Goal: Task Accomplishment & Management: Use online tool/utility

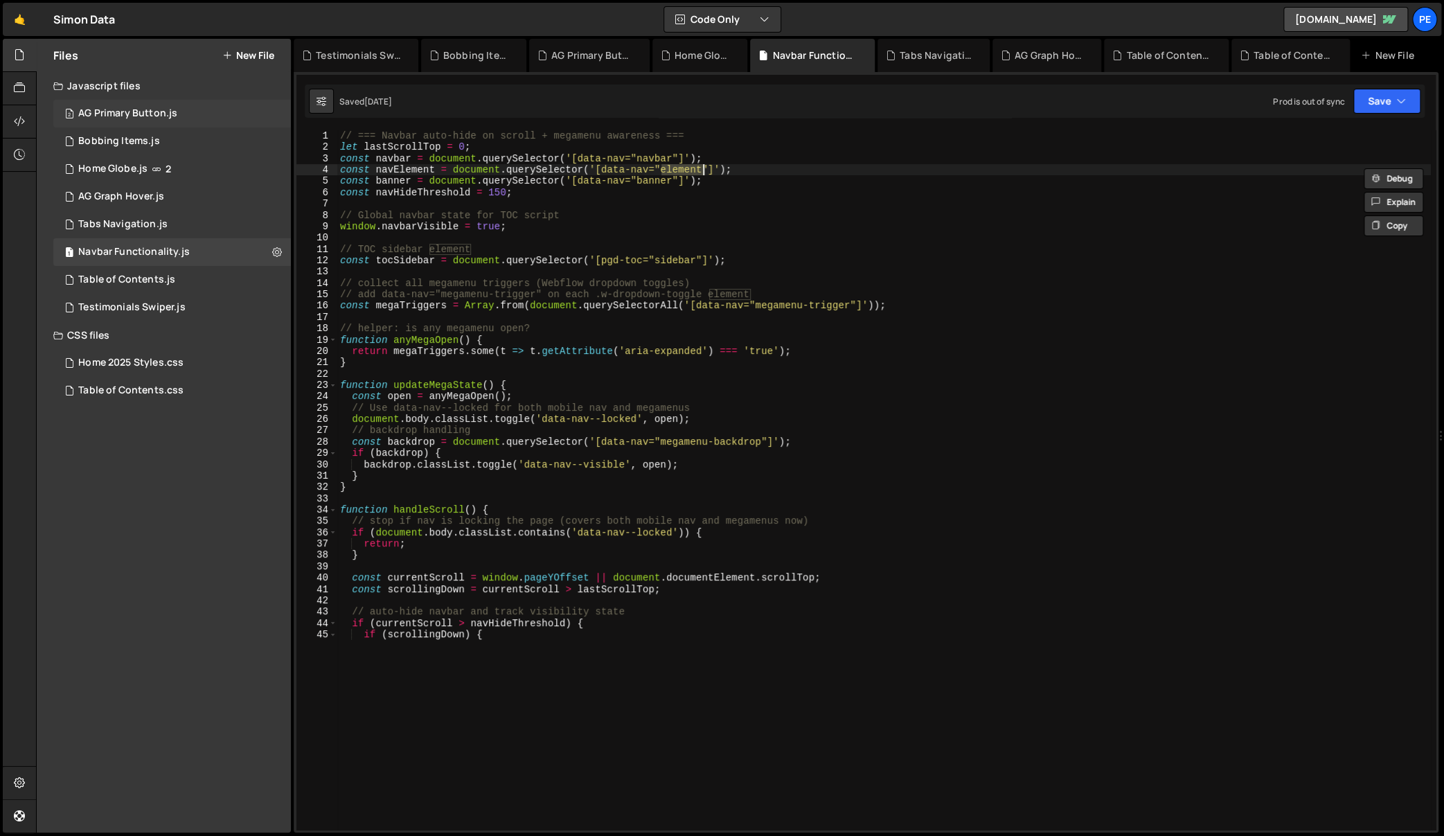
click at [238, 115] on div "2 AG Primary Button.js 0" at bounding box center [172, 114] width 238 height 28
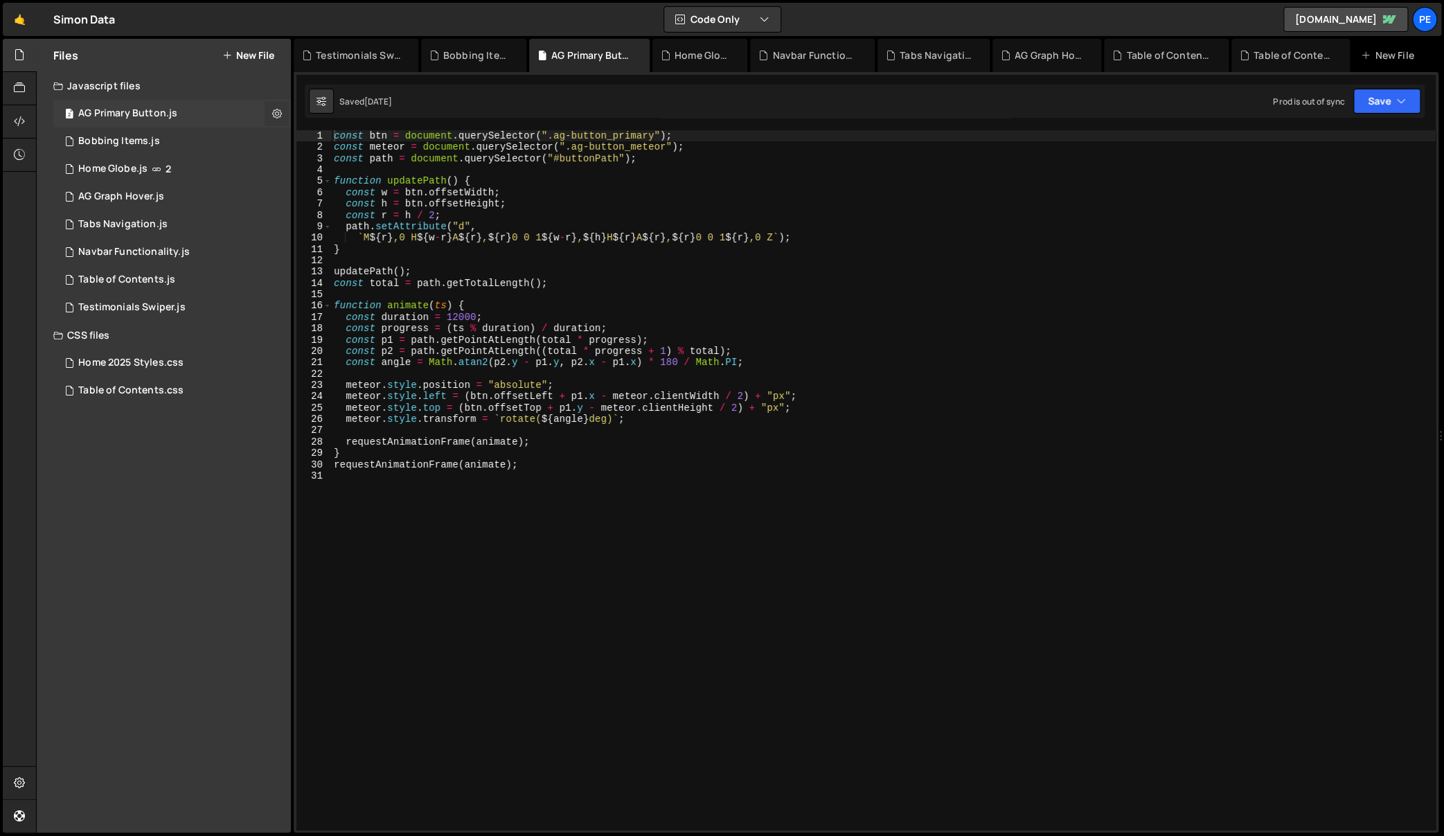
click at [280, 115] on icon at bounding box center [277, 113] width 10 height 13
click at [365, 134] on button "Edit File Settings" at bounding box center [362, 143] width 136 height 28
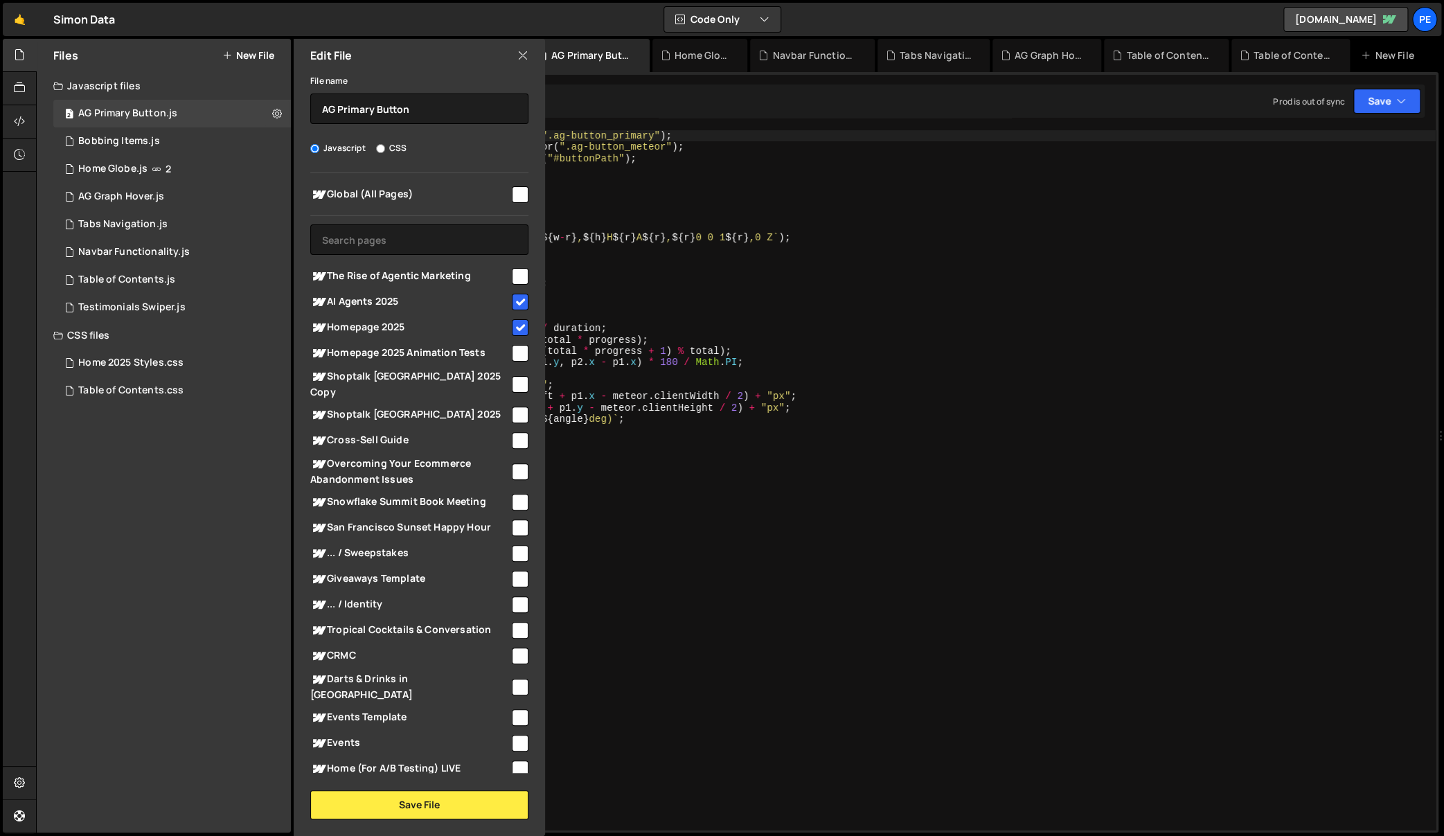
click at [514, 200] on input "checkbox" at bounding box center [520, 194] width 17 height 17
checkbox input "true"
drag, startPoint x: 515, startPoint y: 304, endPoint x: 515, endPoint y: 314, distance: 10.4
click at [515, 304] on input "checkbox" at bounding box center [520, 302] width 17 height 17
checkbox input "false"
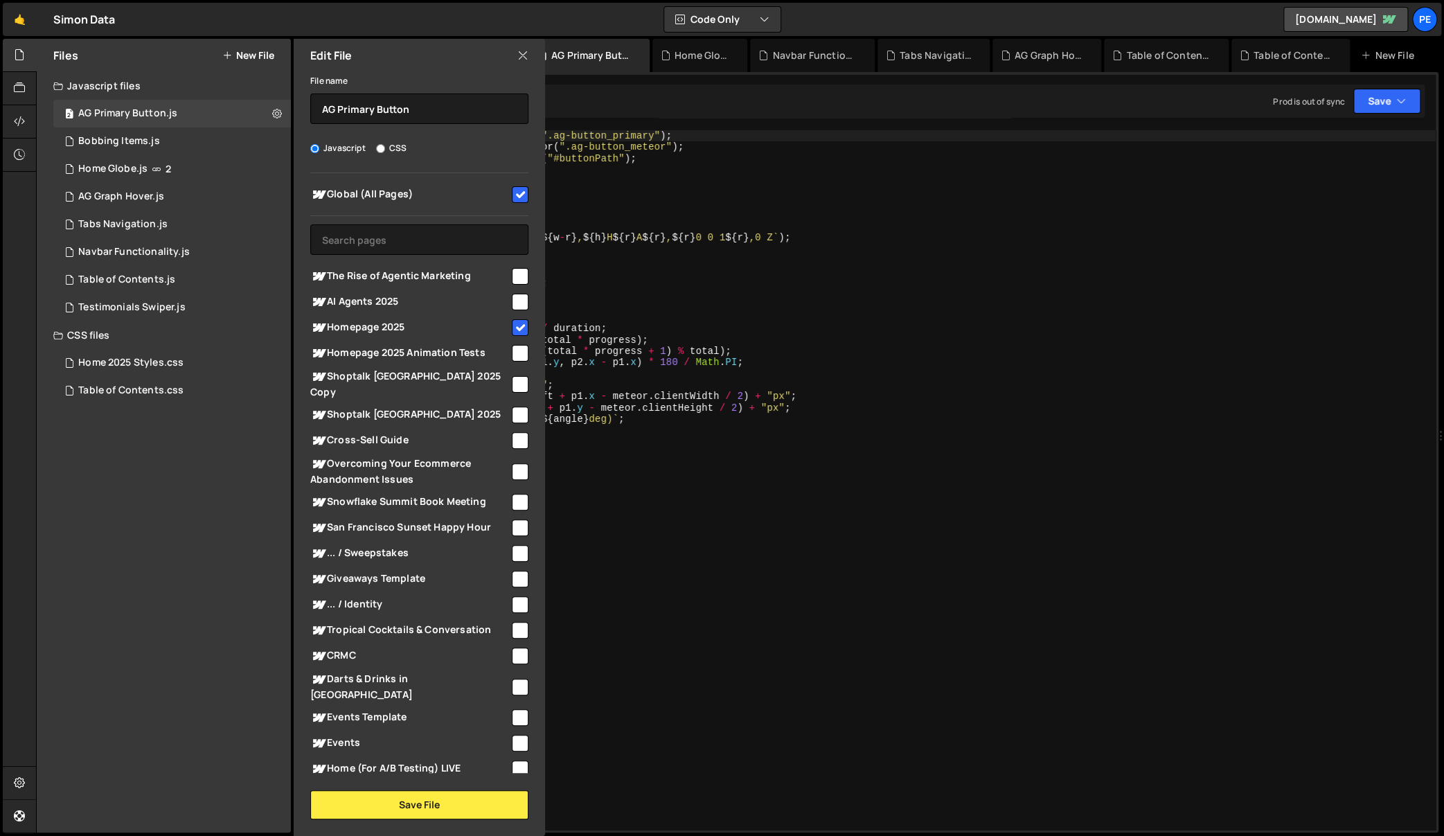
click at [514, 323] on input "checkbox" at bounding box center [520, 327] width 17 height 17
checkbox input "false"
click at [442, 796] on button "Save File" at bounding box center [419, 804] width 218 height 29
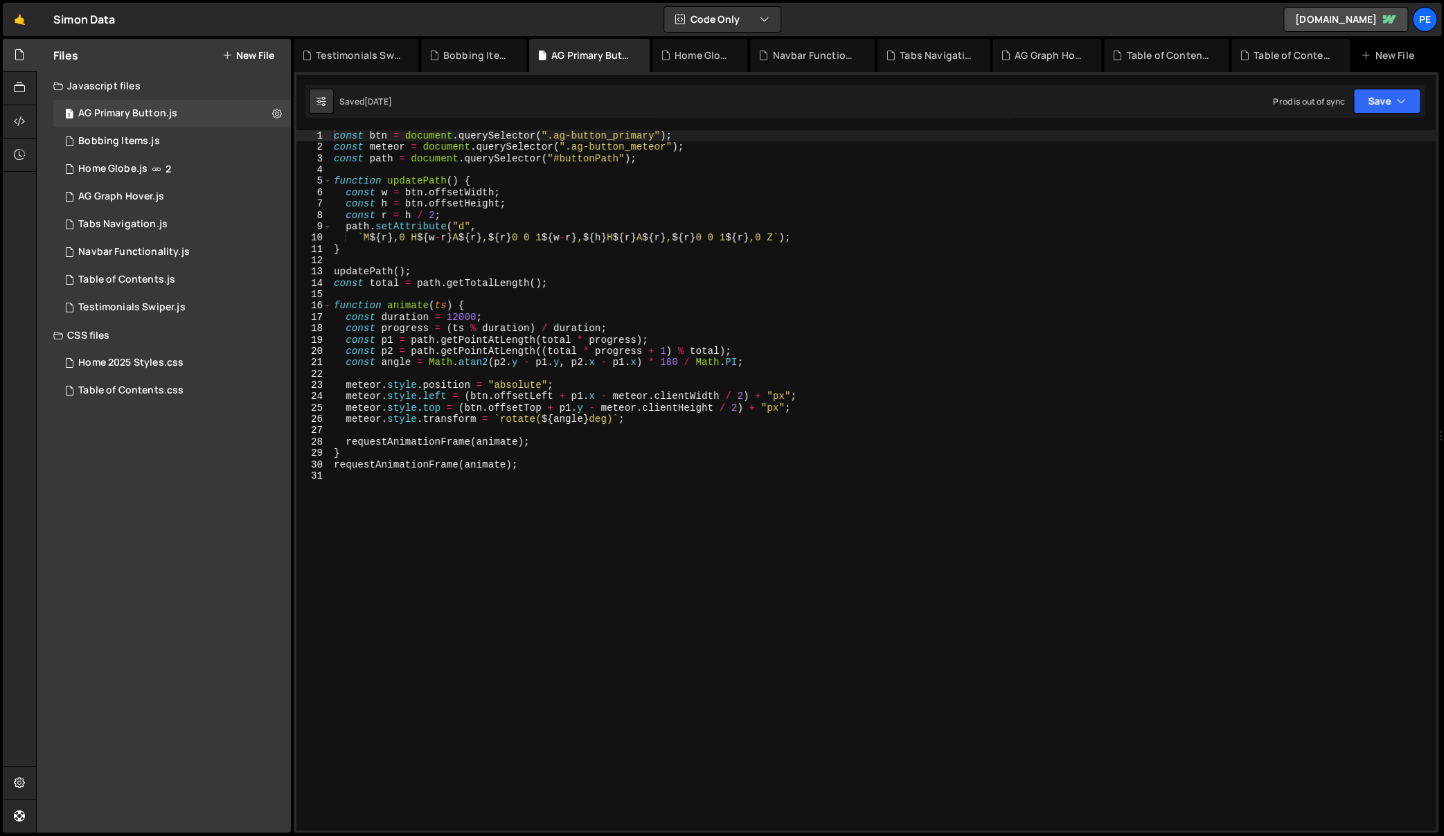
click at [575, 533] on div "const btn = document . querySelector ( ".ag-button_primary" ) ; const meteor = …" at bounding box center [883, 491] width 1104 height 723
type textarea "requestAnimationFrame(animate);"
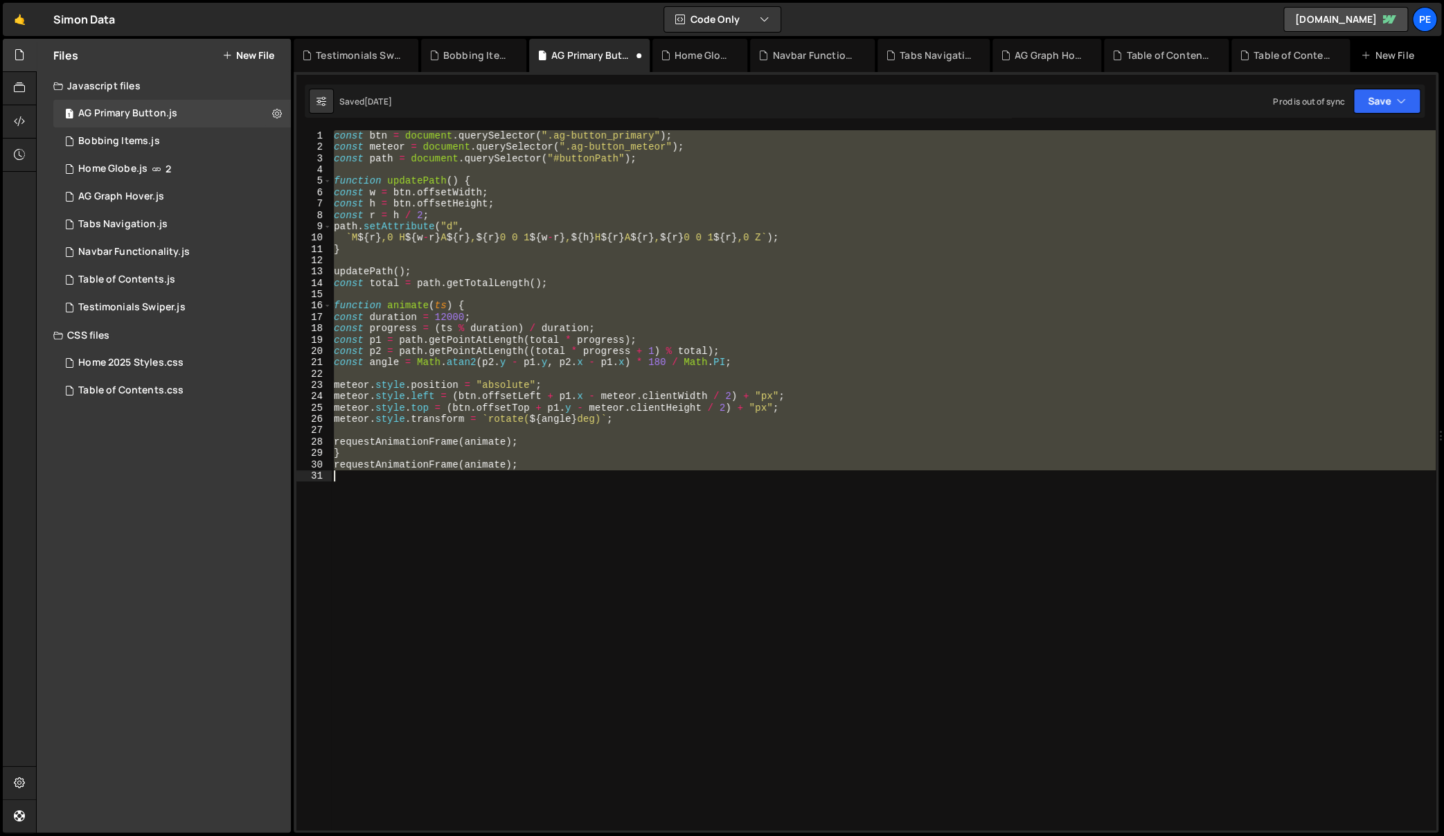
click at [510, 491] on div "const btn = document . querySelector ( ".ag-button_primary" ) ; const meteor = …" at bounding box center [883, 479] width 1104 height 699
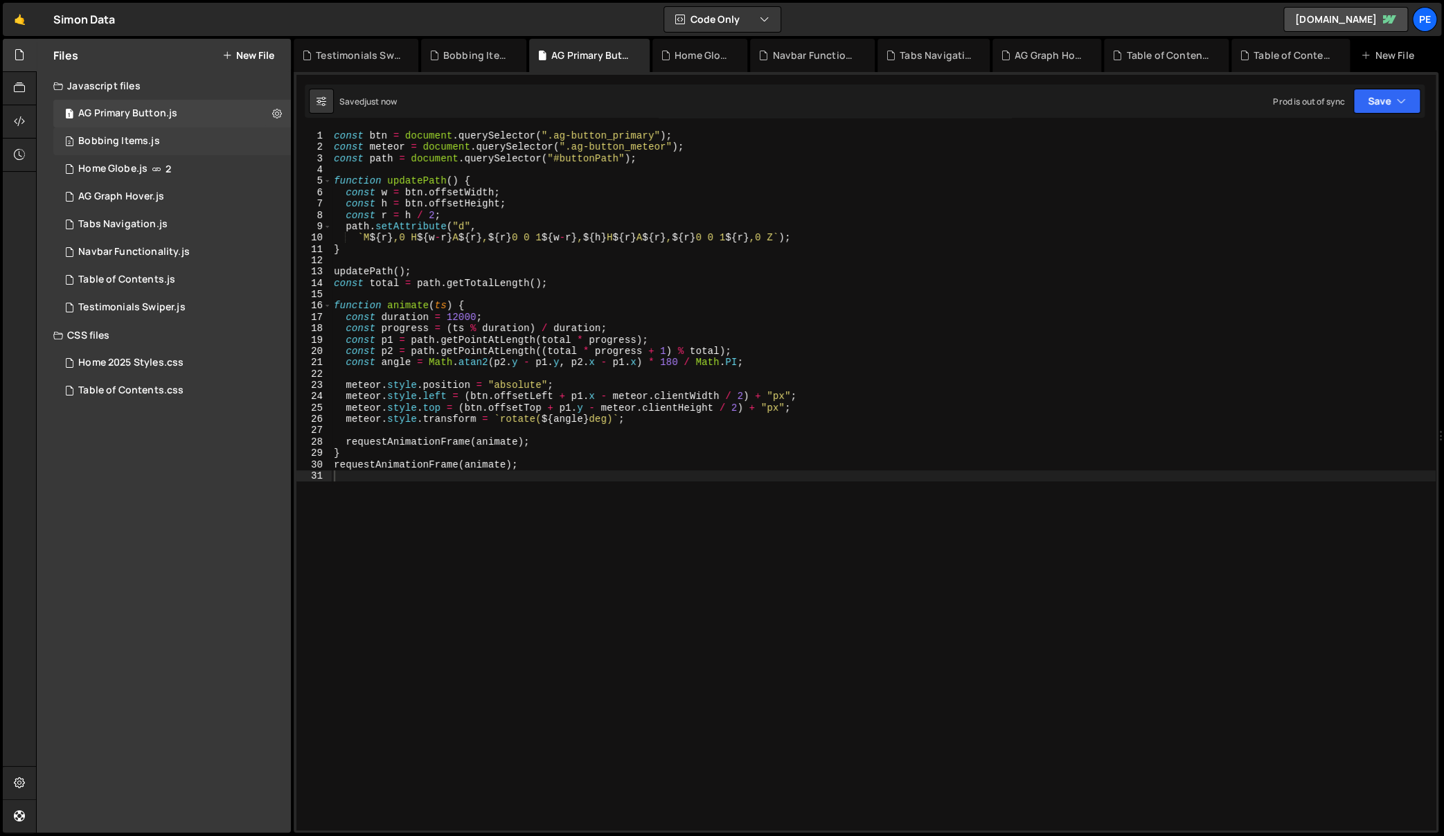
click at [256, 134] on div "2 Bobbing Items.js 0" at bounding box center [172, 141] width 238 height 28
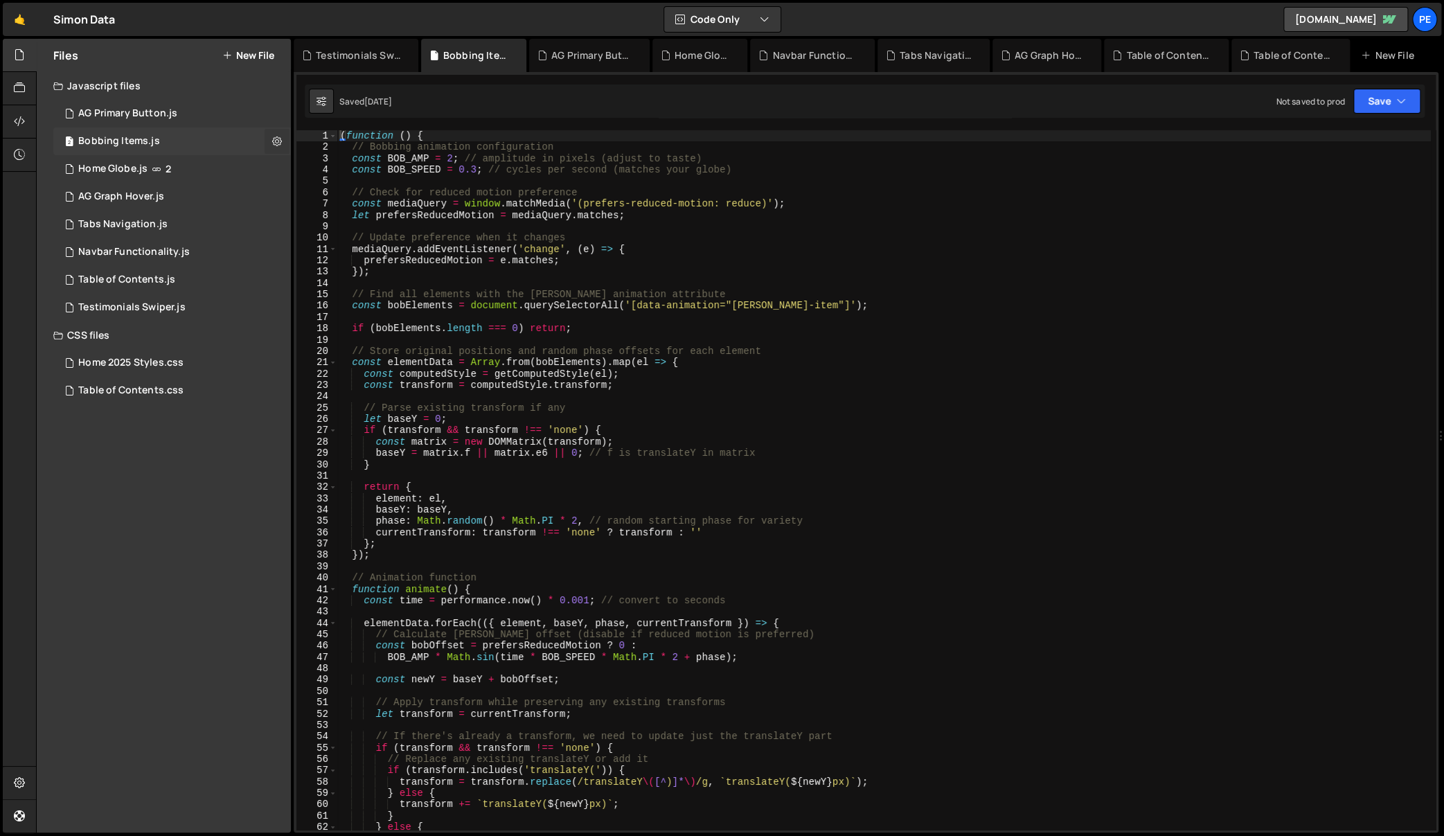
click at [280, 137] on icon at bounding box center [277, 140] width 10 height 13
type input "Bobbing Items"
radio input "true"
checkbox input "true"
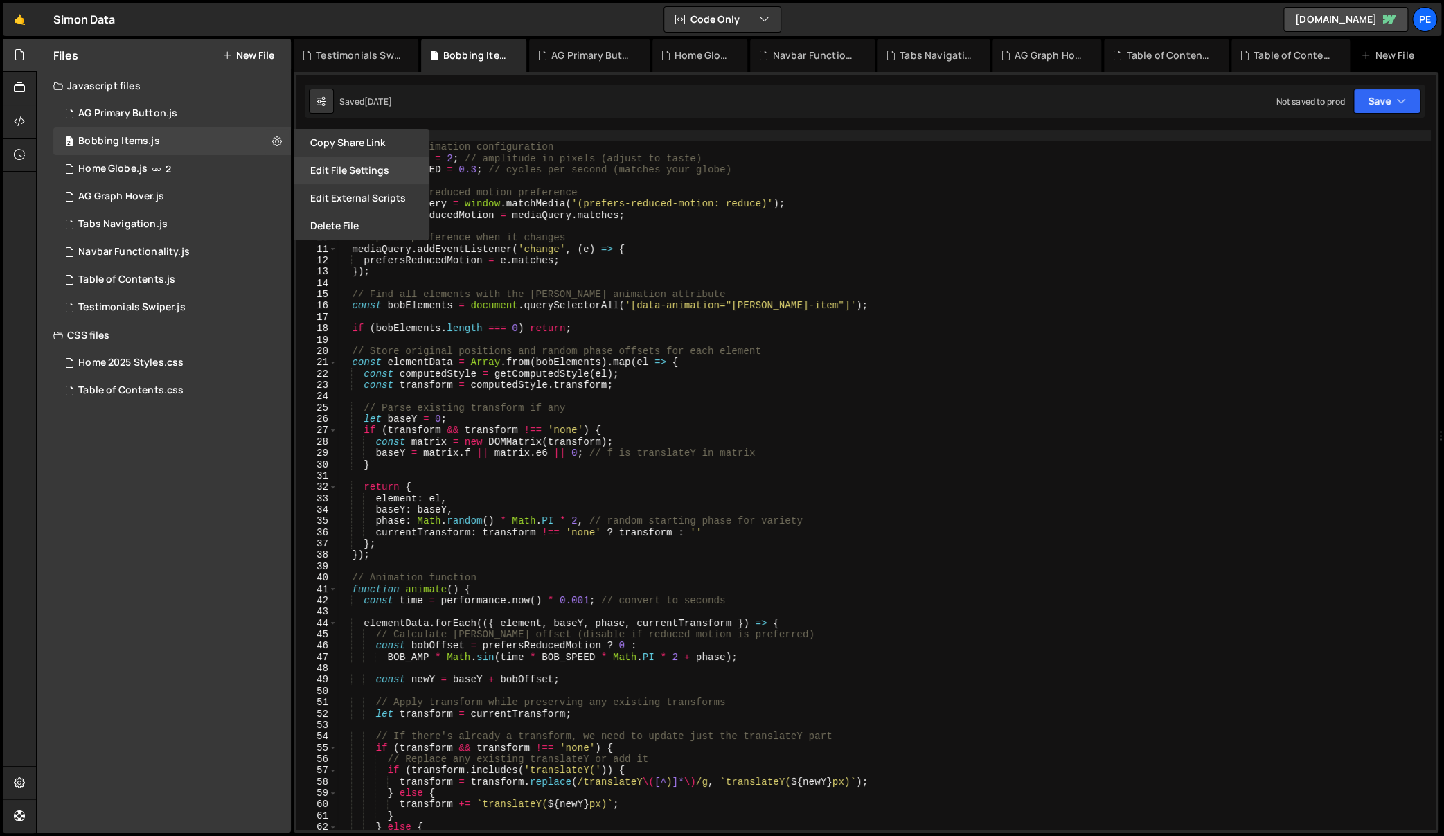
click at [350, 175] on button "Edit File Settings" at bounding box center [362, 170] width 136 height 28
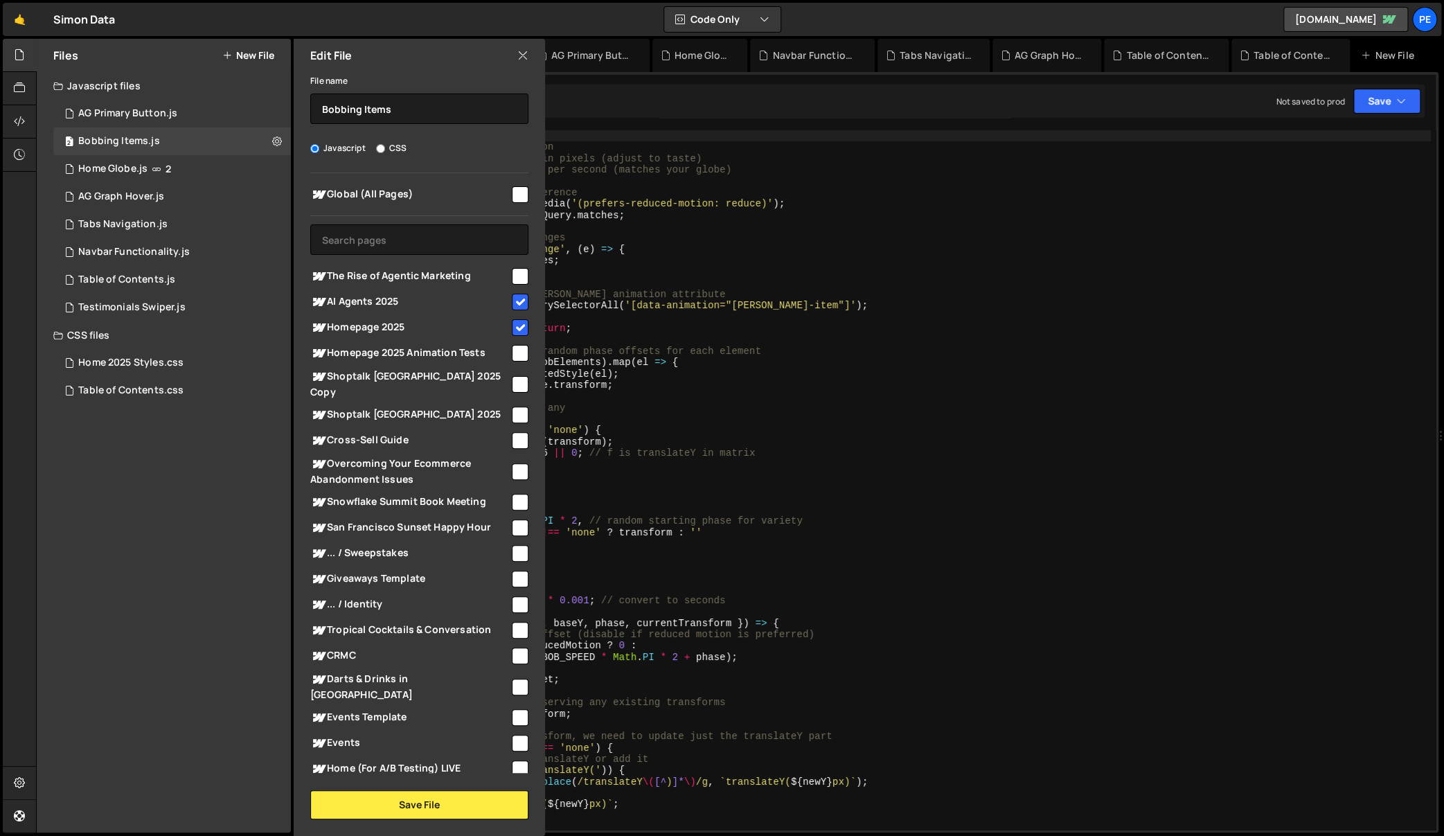
click at [512, 190] on input "checkbox" at bounding box center [520, 194] width 17 height 17
checkbox input "true"
click at [513, 305] on input "checkbox" at bounding box center [520, 302] width 17 height 17
checkbox input "false"
click at [513, 326] on input "checkbox" at bounding box center [520, 327] width 17 height 17
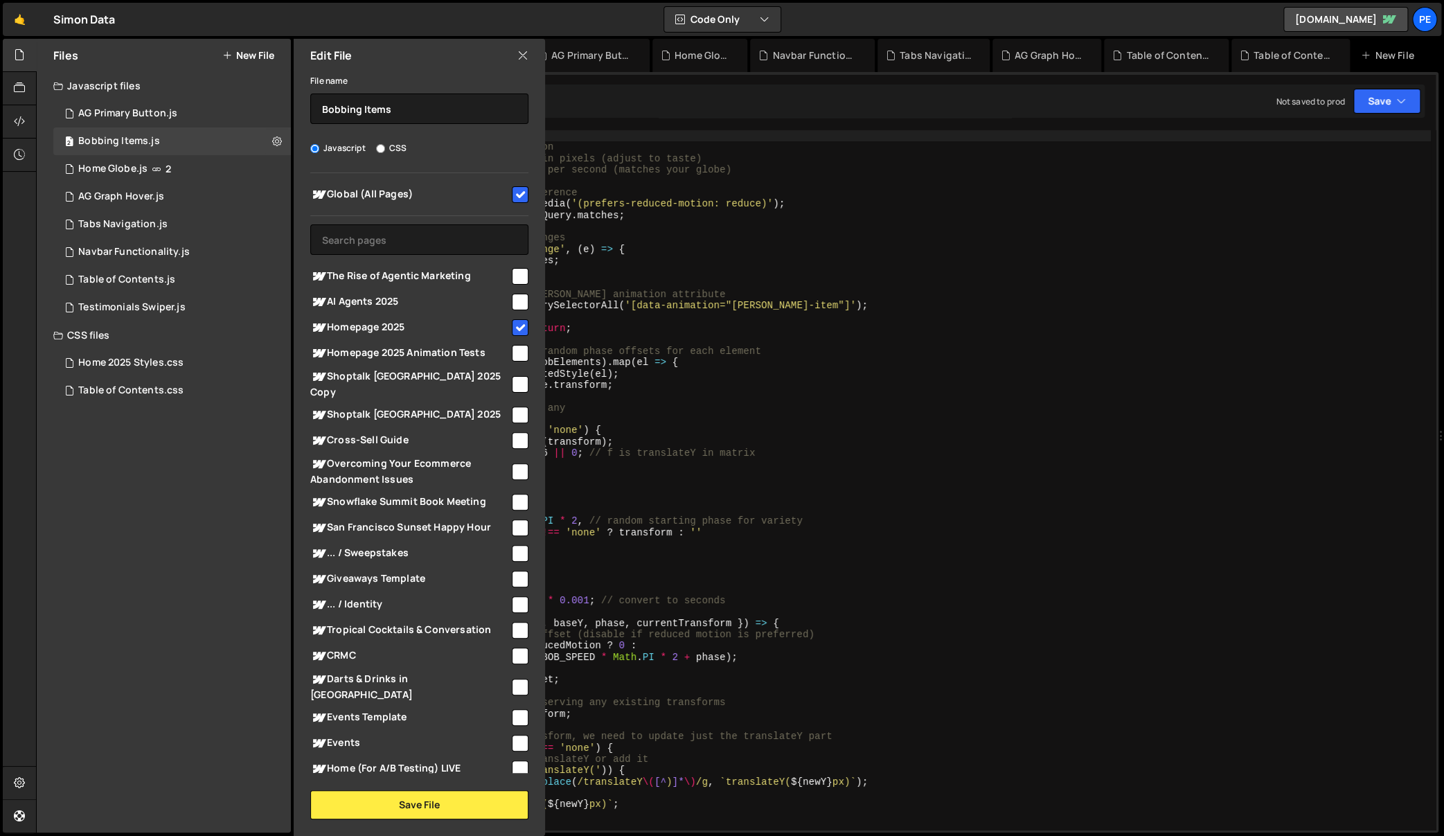
checkbox input "false"
click at [409, 798] on button "Save File" at bounding box center [419, 804] width 218 height 29
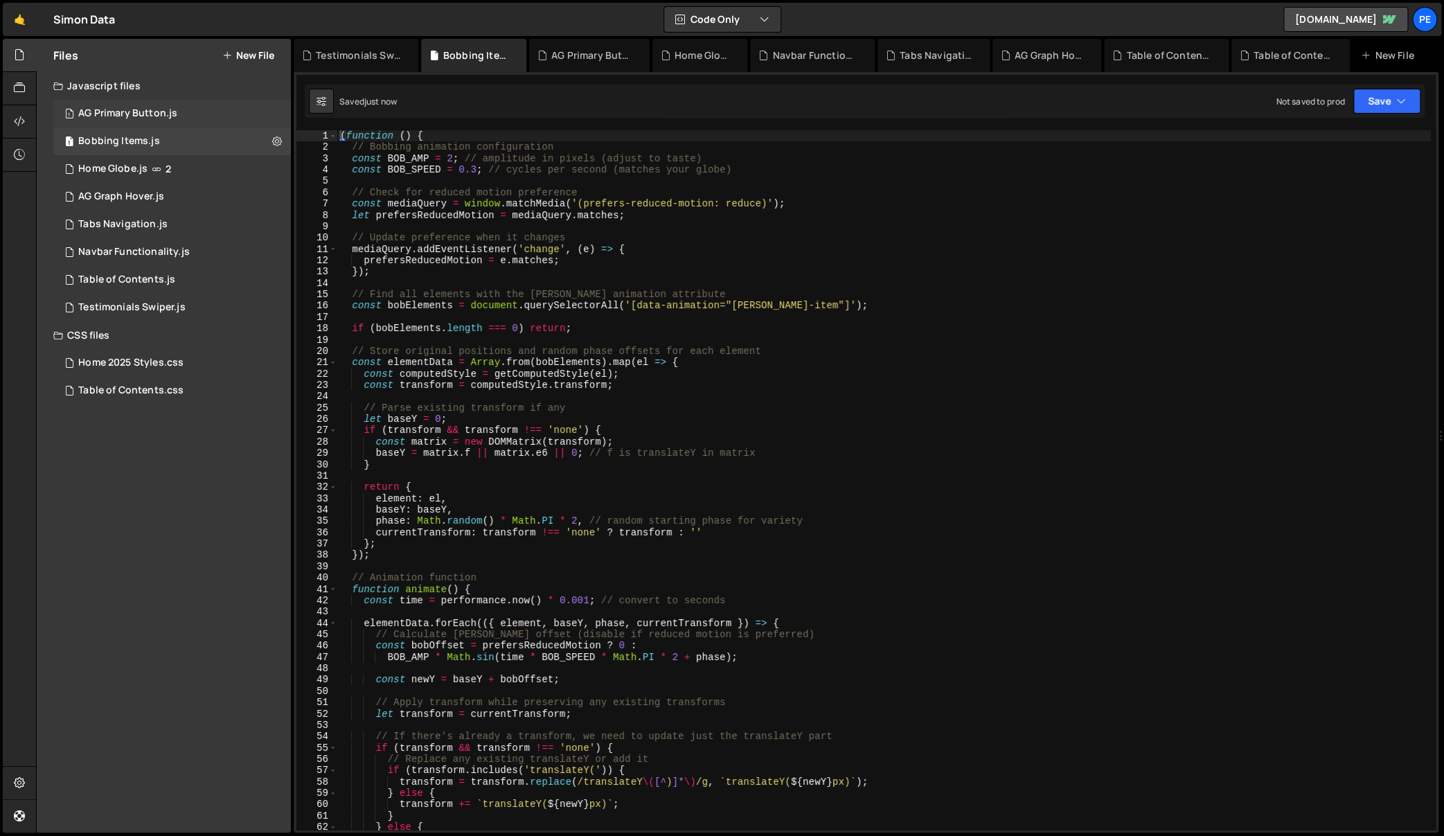
click at [197, 110] on div "1 AG Primary Button.js 0" at bounding box center [172, 114] width 238 height 28
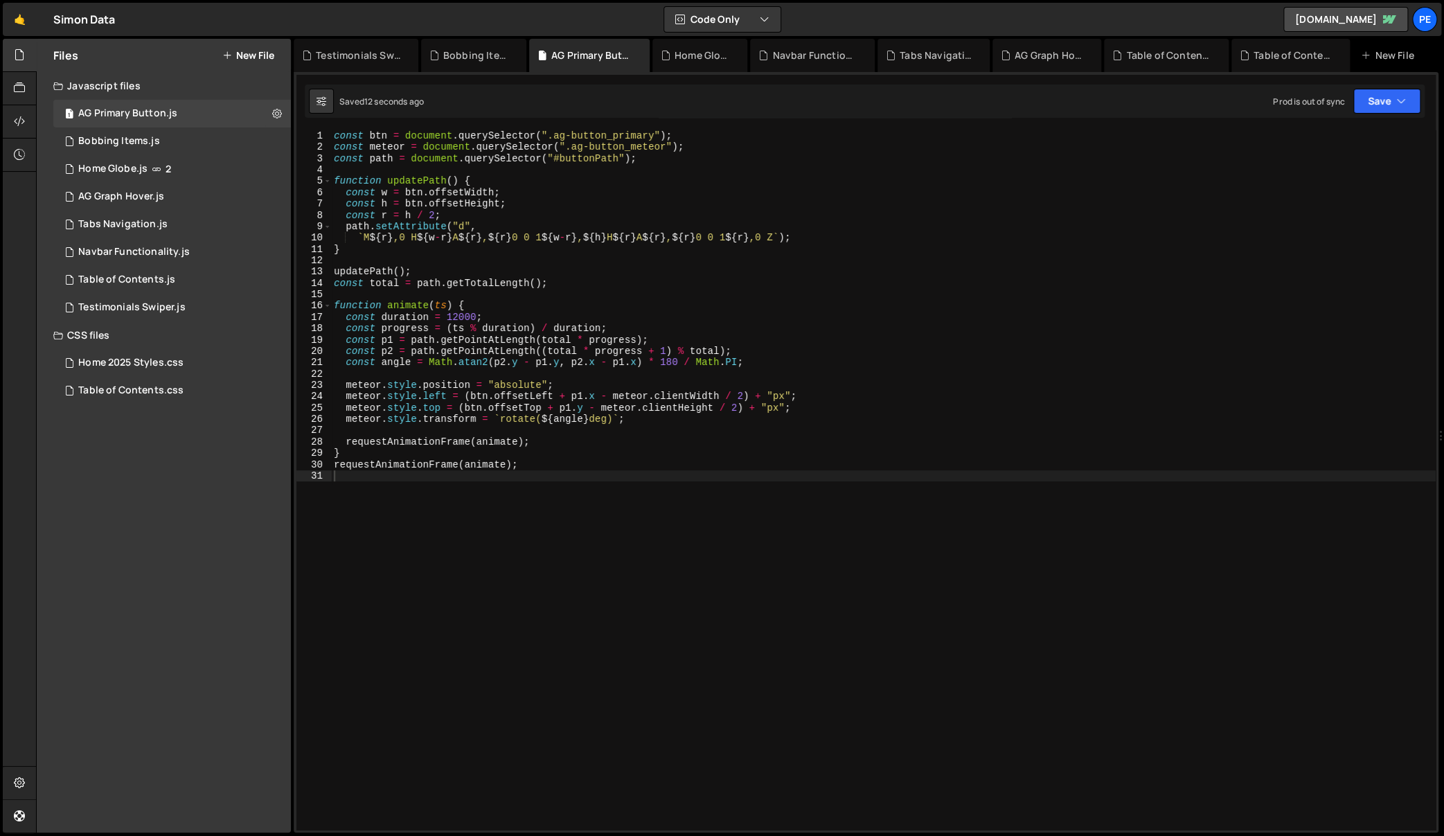
type textarea "}"
click at [519, 251] on div "const btn = document . querySelector ( ".ag-button_primary" ) ; const meteor = …" at bounding box center [883, 491] width 1104 height 723
click at [195, 125] on div "1 AG Primary Button.js 0" at bounding box center [172, 114] width 238 height 28
click at [222, 128] on div "1 Bobbing Items.js 0" at bounding box center [172, 141] width 238 height 28
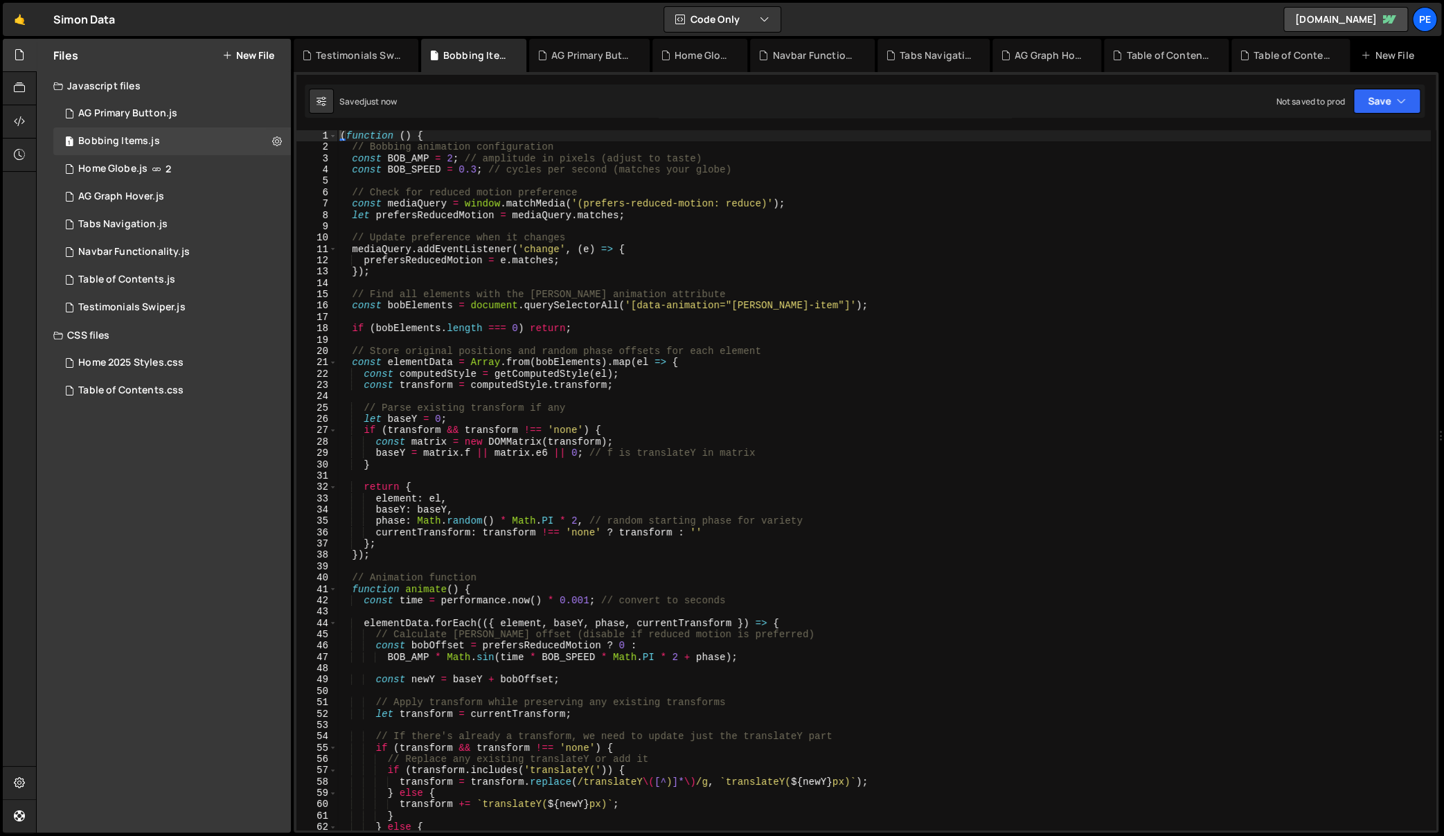
type textarea "// Update preference when it changes"
click at [482, 233] on div "( function ( ) { // Bobbing animation configuration const BOB_AMP = 2 ; // ampl…" at bounding box center [883, 491] width 1093 height 723
click at [204, 167] on div "1 Home Globe.js 2" at bounding box center [172, 169] width 238 height 28
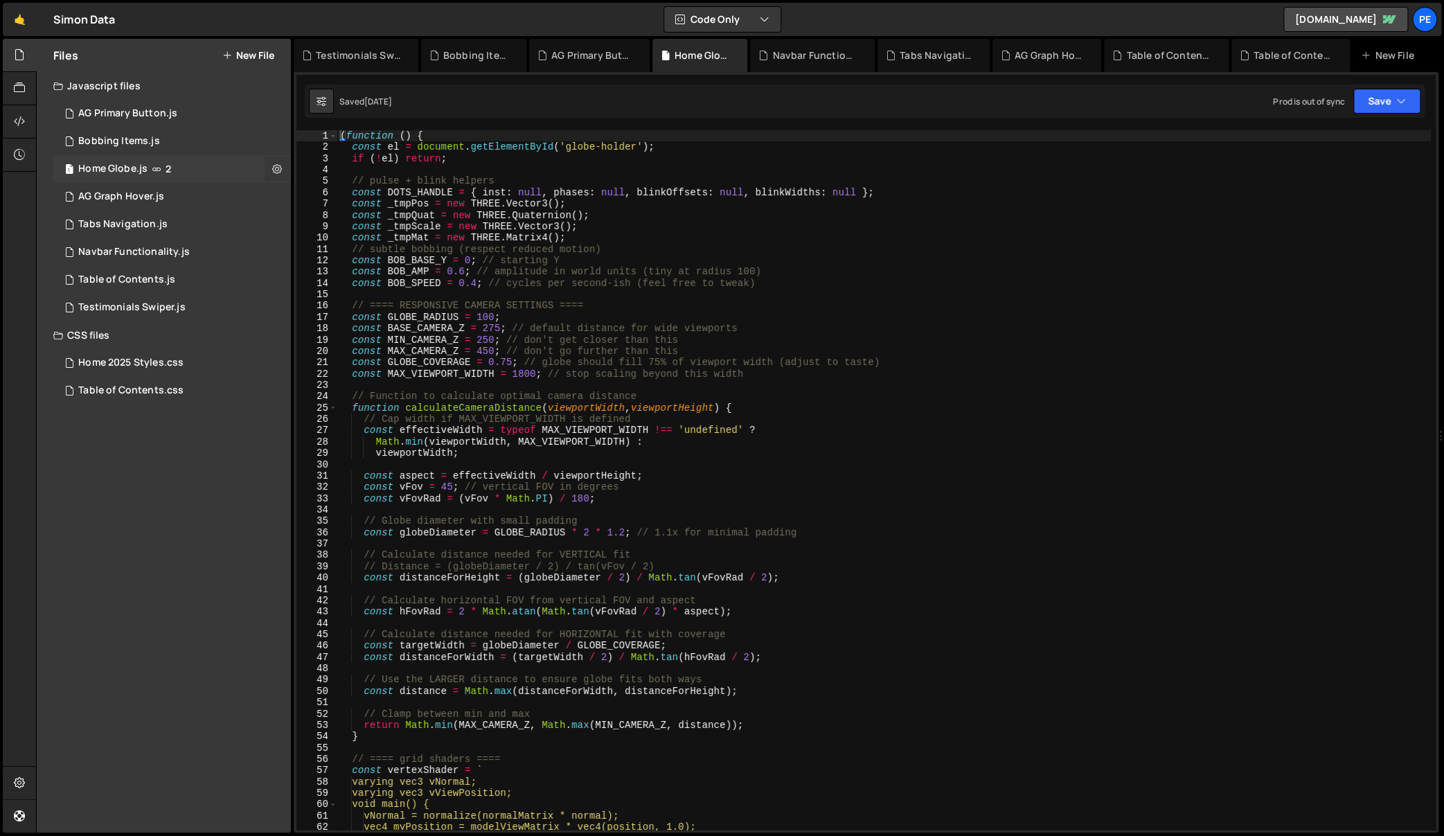
click at [276, 168] on icon at bounding box center [277, 168] width 10 height 13
click at [361, 189] on button "Edit File Settings" at bounding box center [362, 198] width 136 height 28
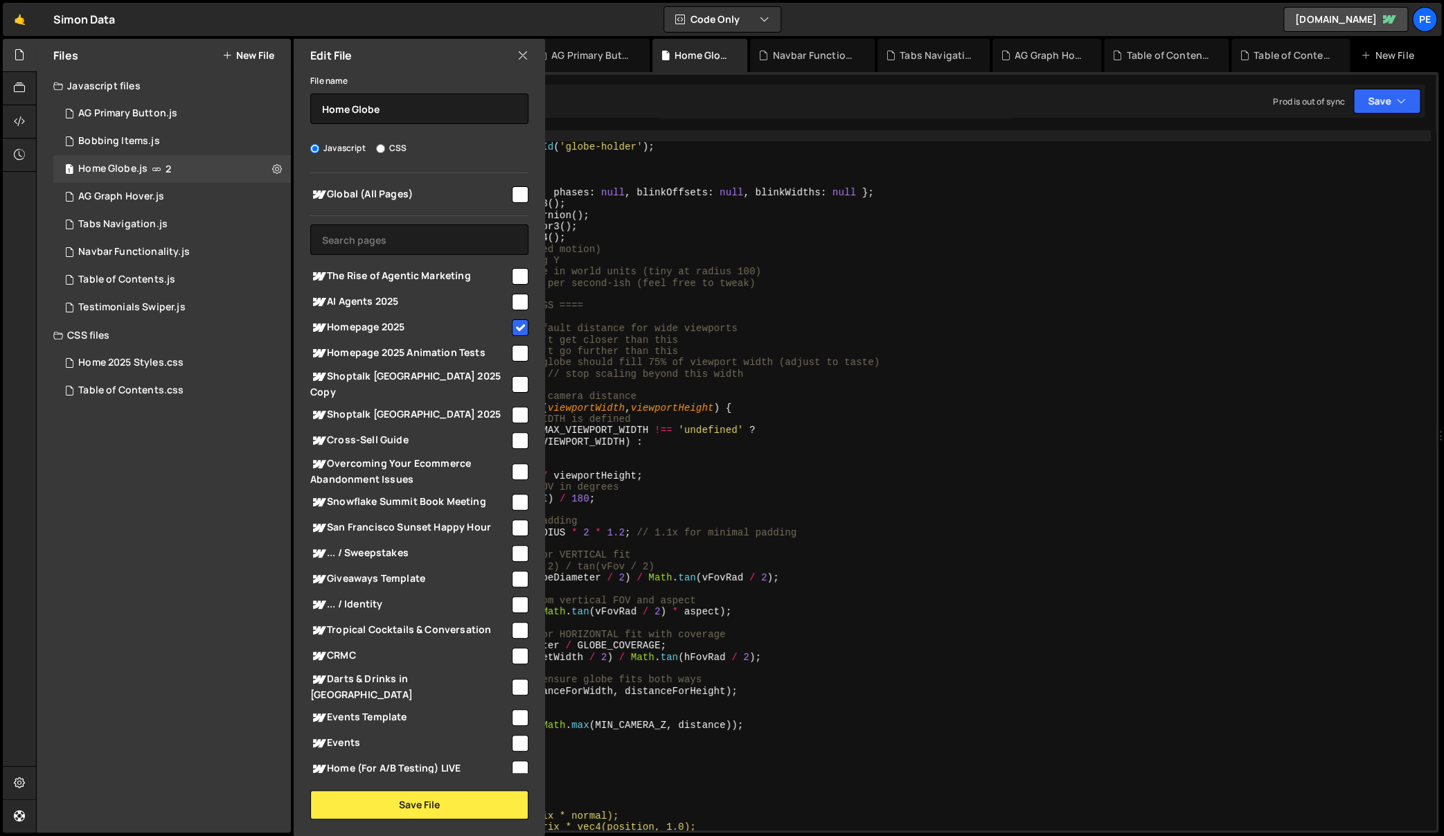
drag, startPoint x: 518, startPoint y: 331, endPoint x: 516, endPoint y: 314, distance: 17.4
click at [518, 331] on input "checkbox" at bounding box center [520, 327] width 17 height 17
checkbox input "false"
click at [512, 194] on input "checkbox" at bounding box center [520, 194] width 17 height 17
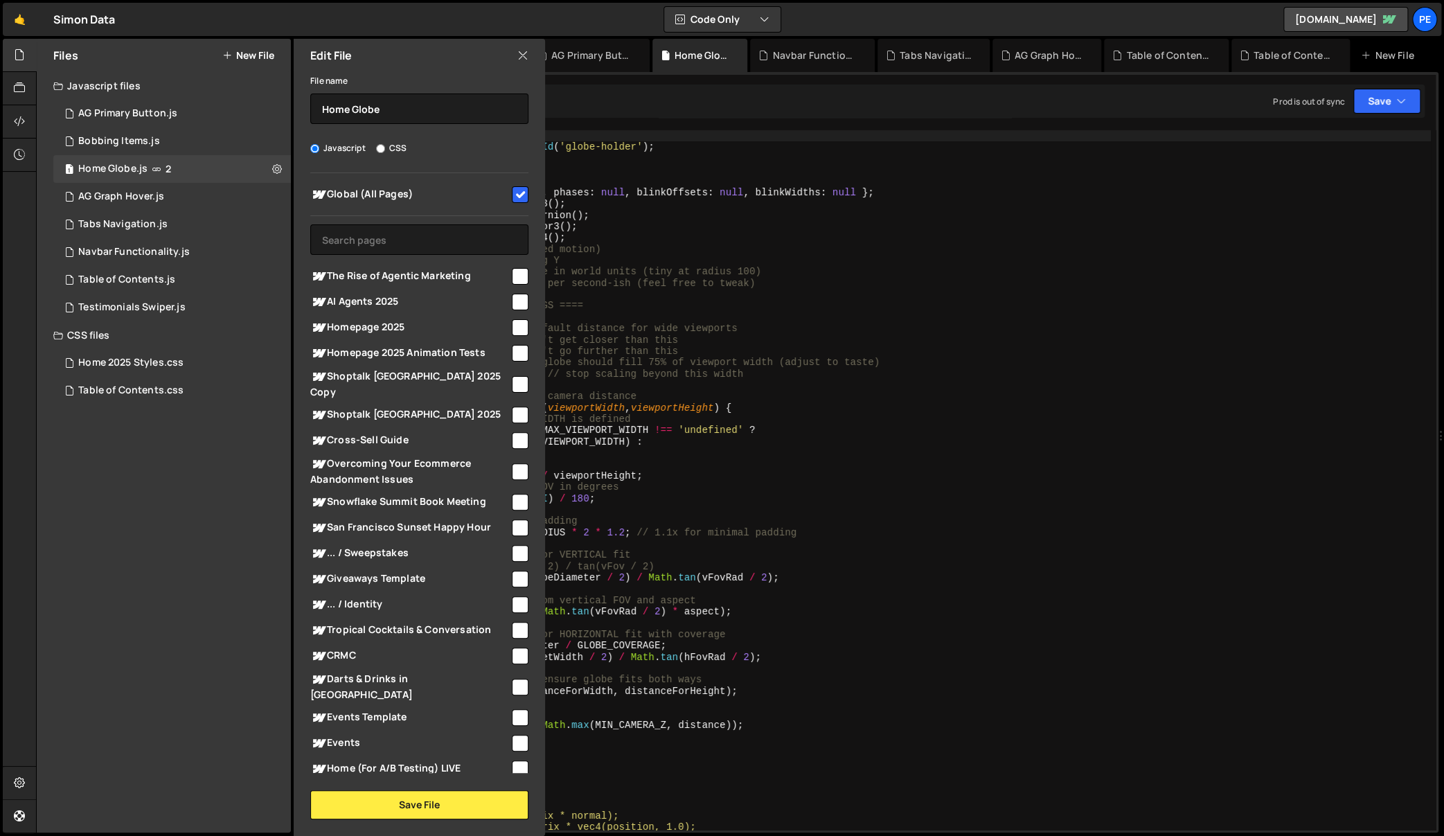
checkbox input "false"
click at [413, 228] on input "text" at bounding box center [419, 239] width 218 height 30
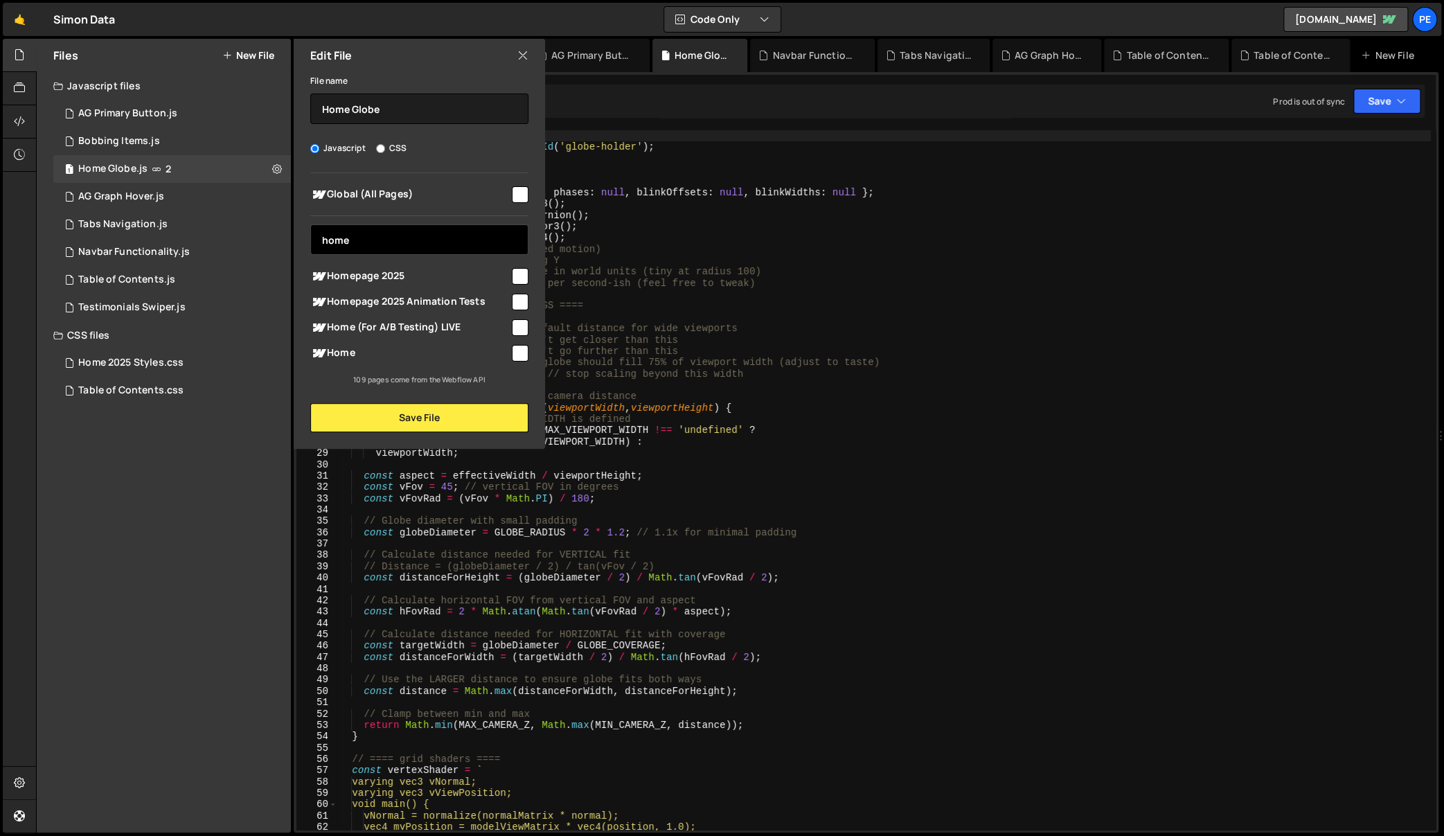
type input "home"
click at [517, 356] on input "checkbox" at bounding box center [520, 353] width 17 height 17
checkbox input "true"
click at [521, 271] on input "checkbox" at bounding box center [520, 276] width 17 height 17
checkbox input "true"
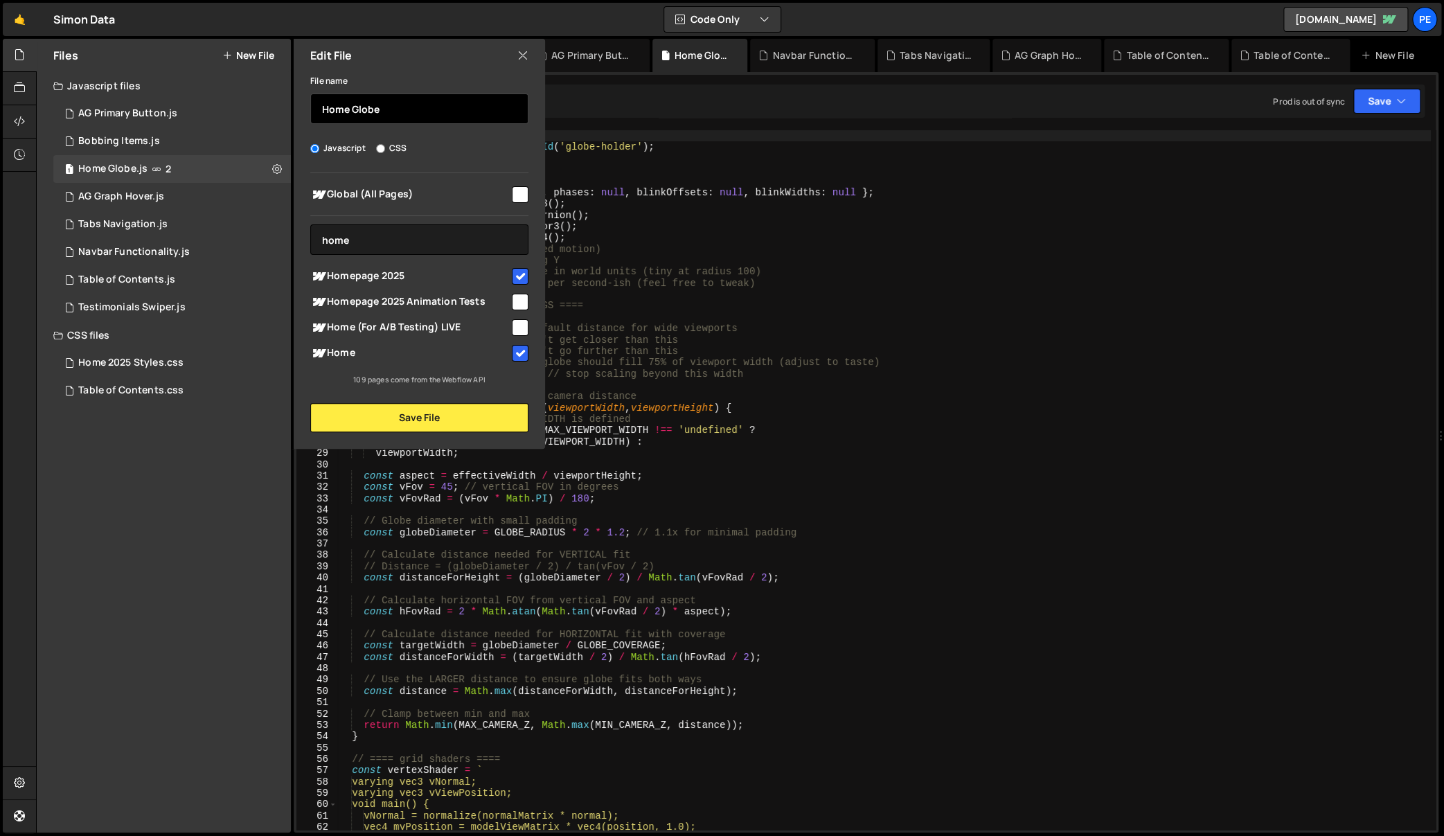
click at [405, 108] on input "Home Globe" at bounding box center [419, 108] width 218 height 30
type input "Homepage"
click at [422, 415] on button "Save File" at bounding box center [419, 417] width 218 height 29
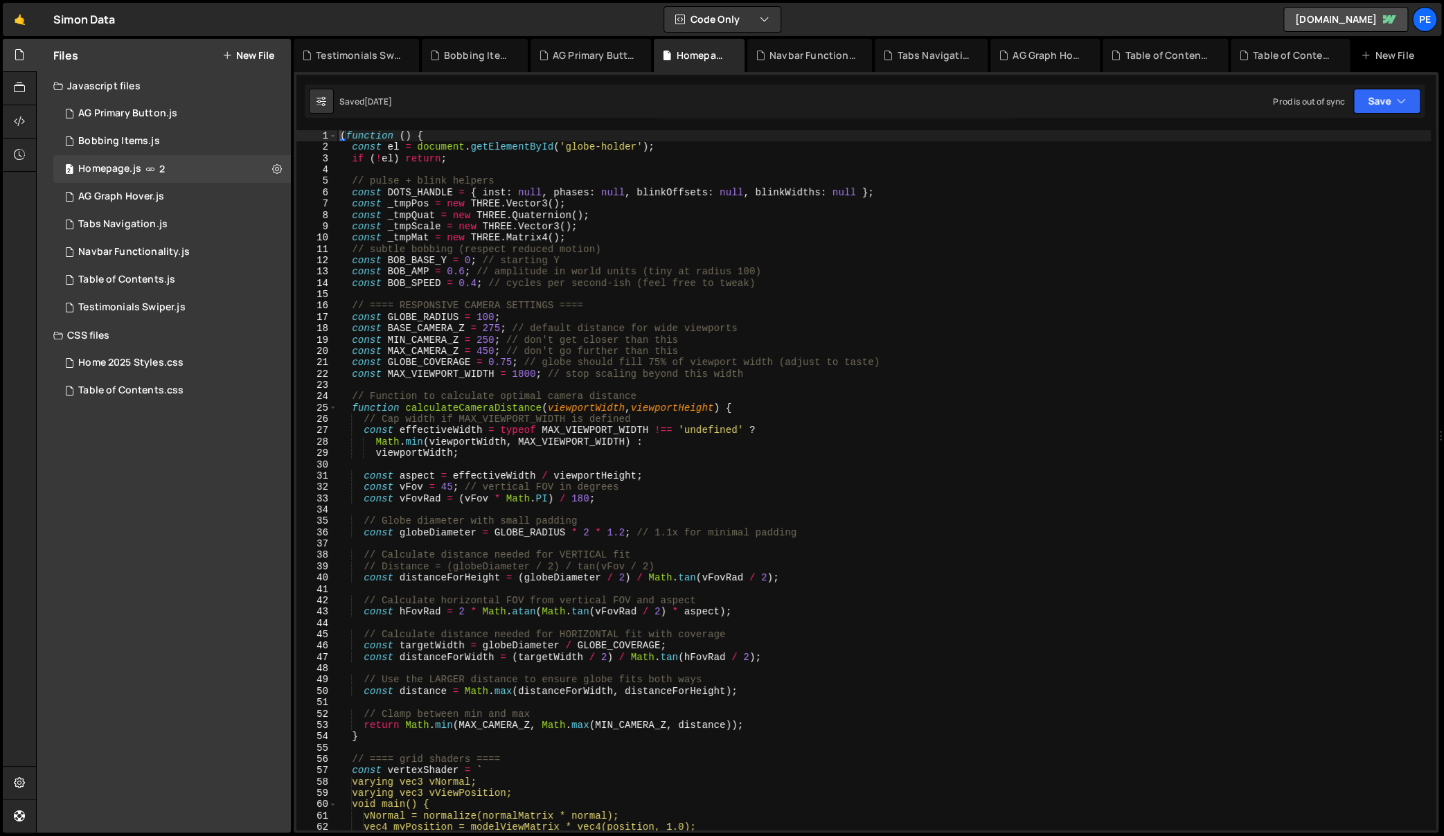
click at [572, 295] on div "( function ( ) { const el = document . getElementById ( 'globe-holder' ) ; if (…" at bounding box center [883, 491] width 1093 height 723
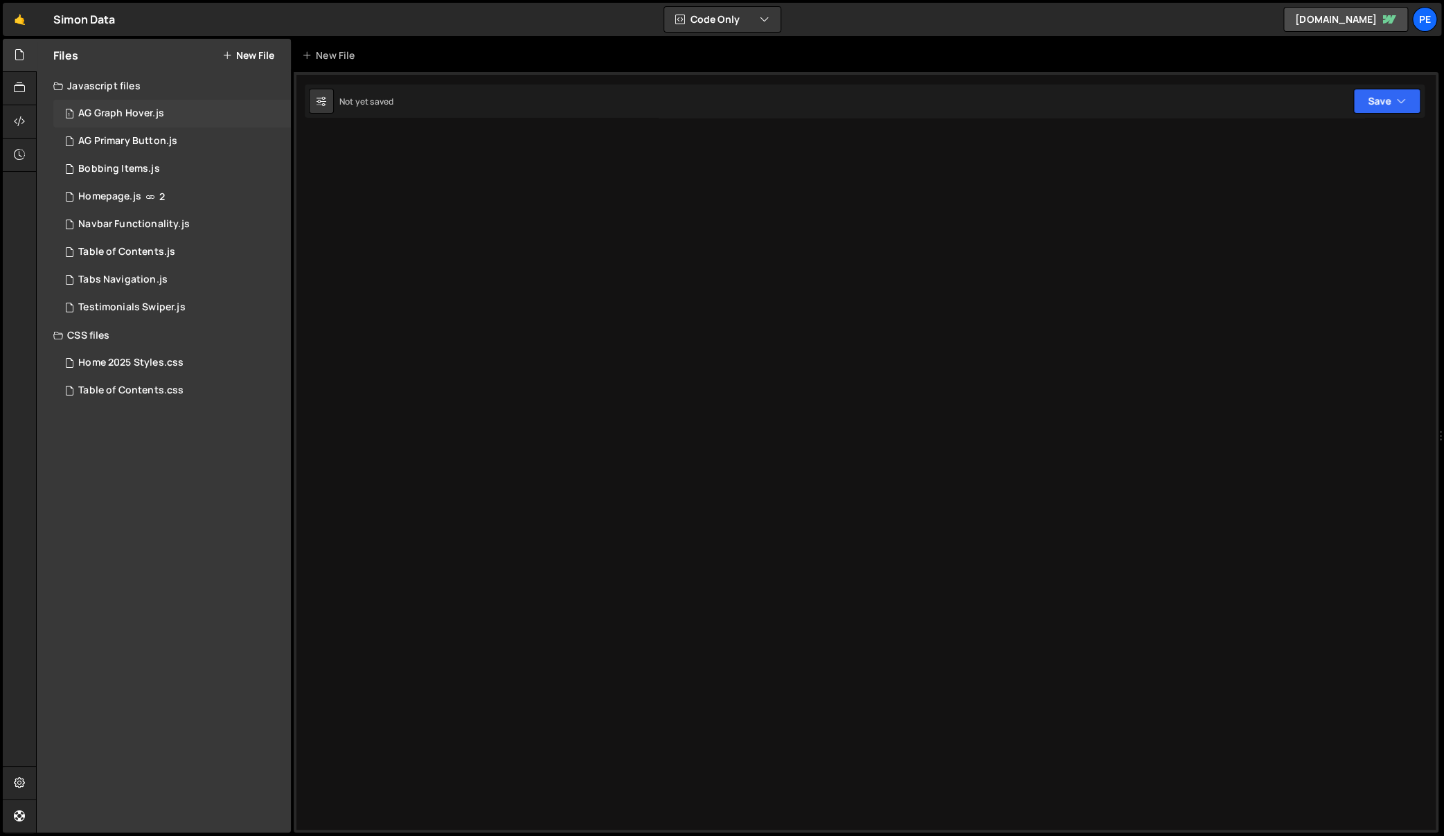
click at [290, 110] on div "1 AG Graph Hover.js 0" at bounding box center [172, 114] width 238 height 28
click at [268, 110] on button at bounding box center [277, 113] width 25 height 25
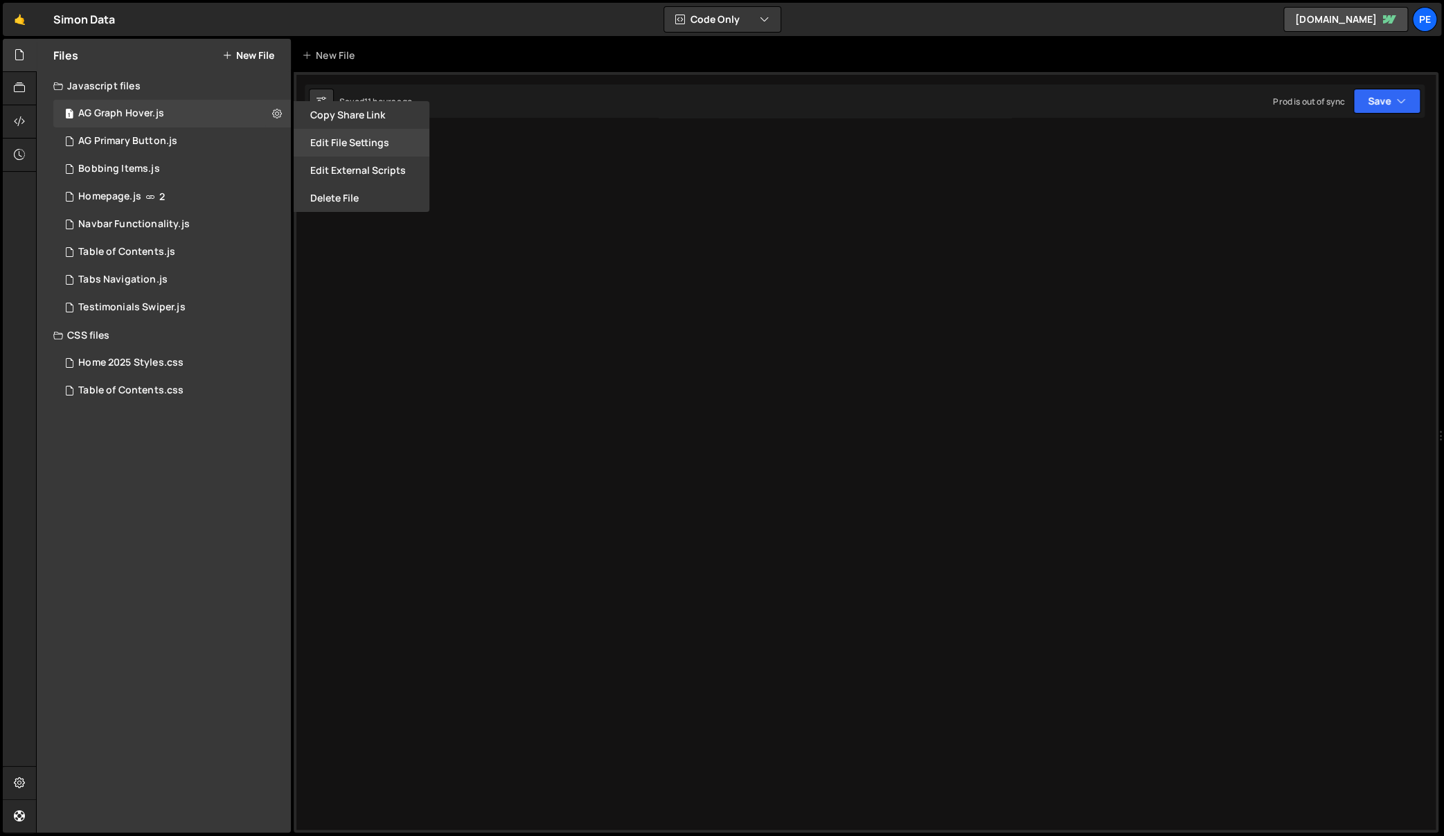
click at [343, 133] on button "Edit File Settings" at bounding box center [362, 143] width 136 height 28
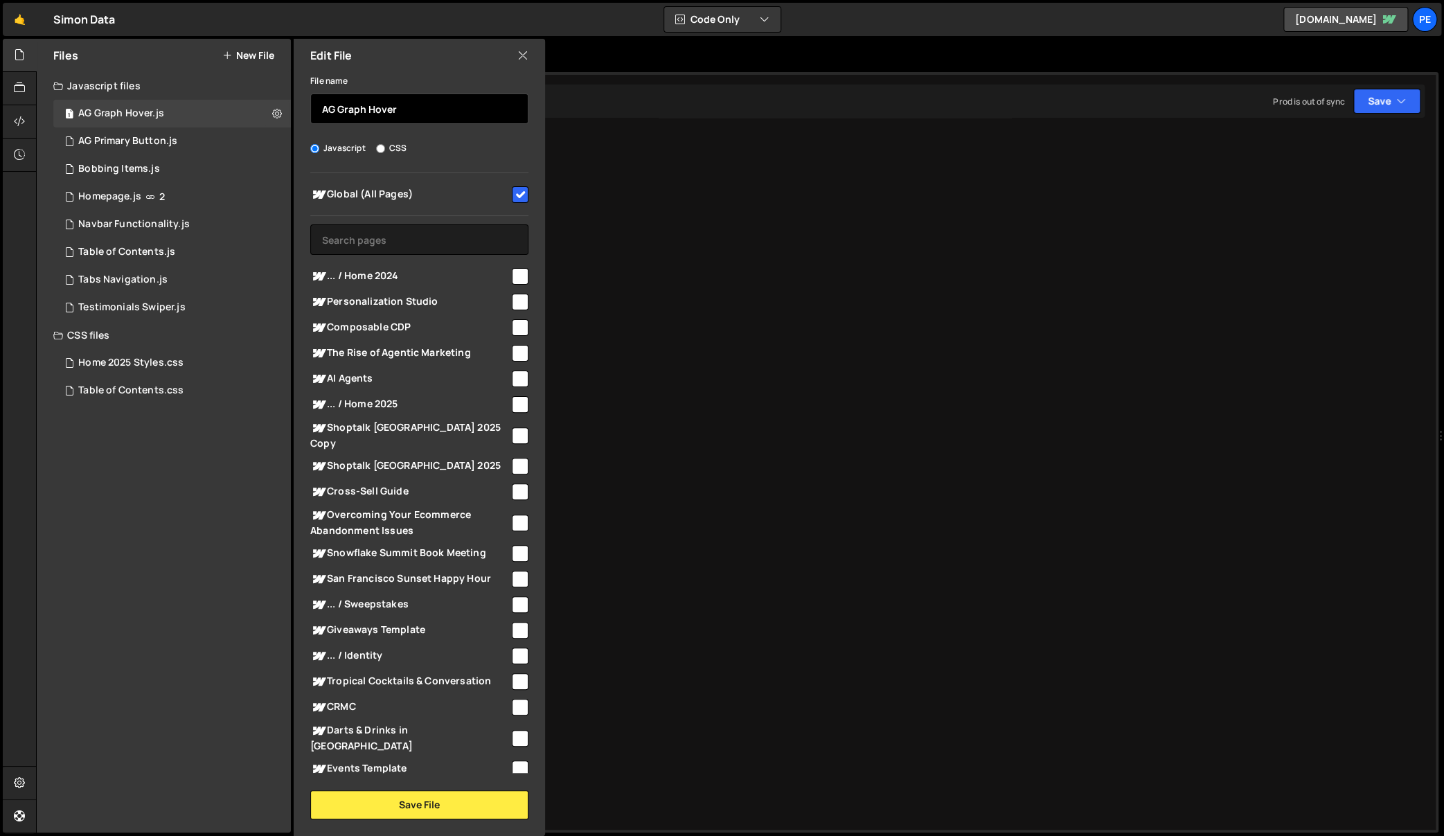
click at [335, 107] on input "AG Graph Hover" at bounding box center [419, 108] width 218 height 30
paste input ">"
type input "Global > Graphs Hover"
click at [404, 798] on button "Save File" at bounding box center [419, 804] width 218 height 29
click at [400, 800] on button "Save File" at bounding box center [419, 804] width 218 height 29
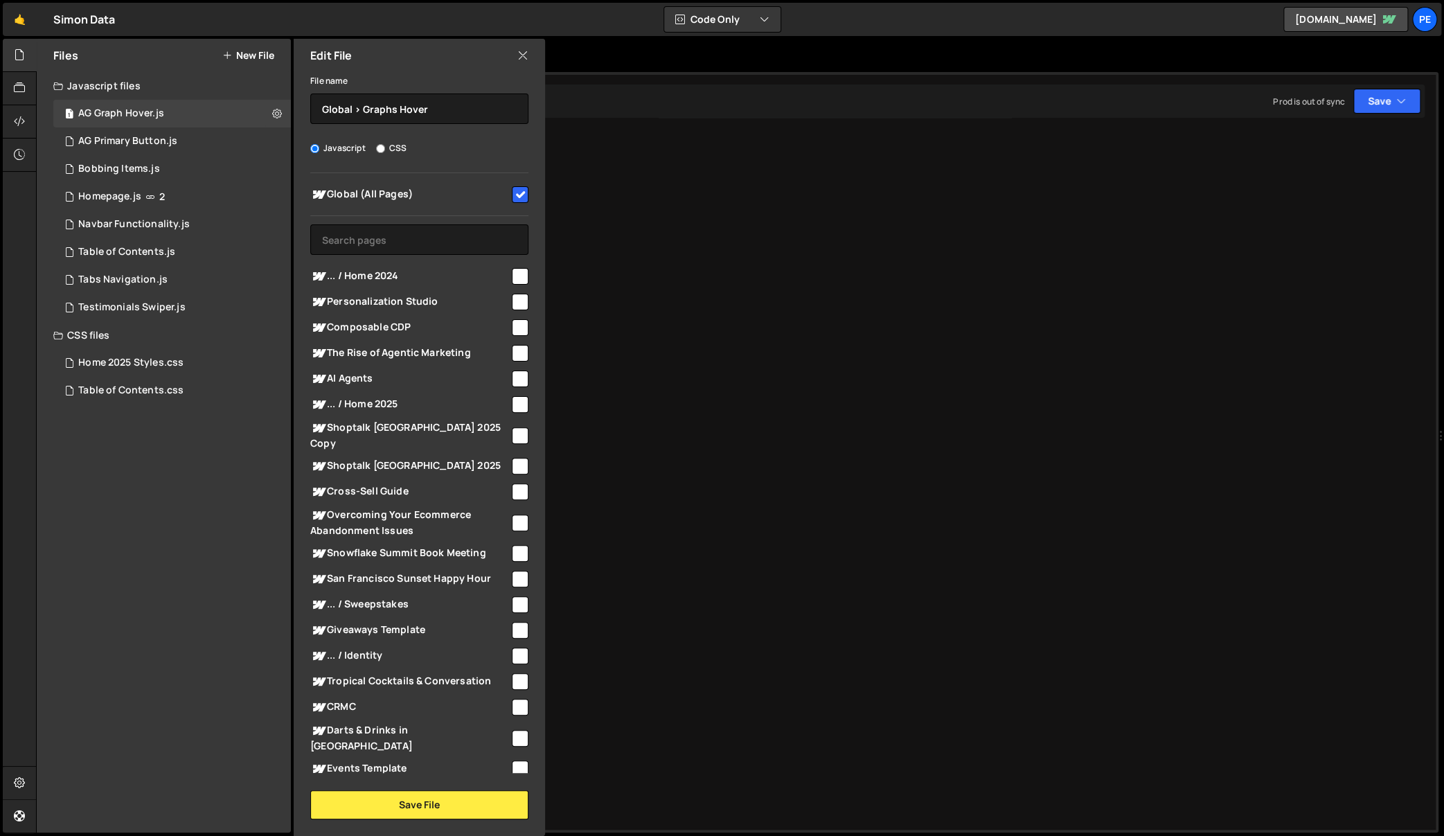
click at [640, 156] on div at bounding box center [866, 452] width 1145 height 760
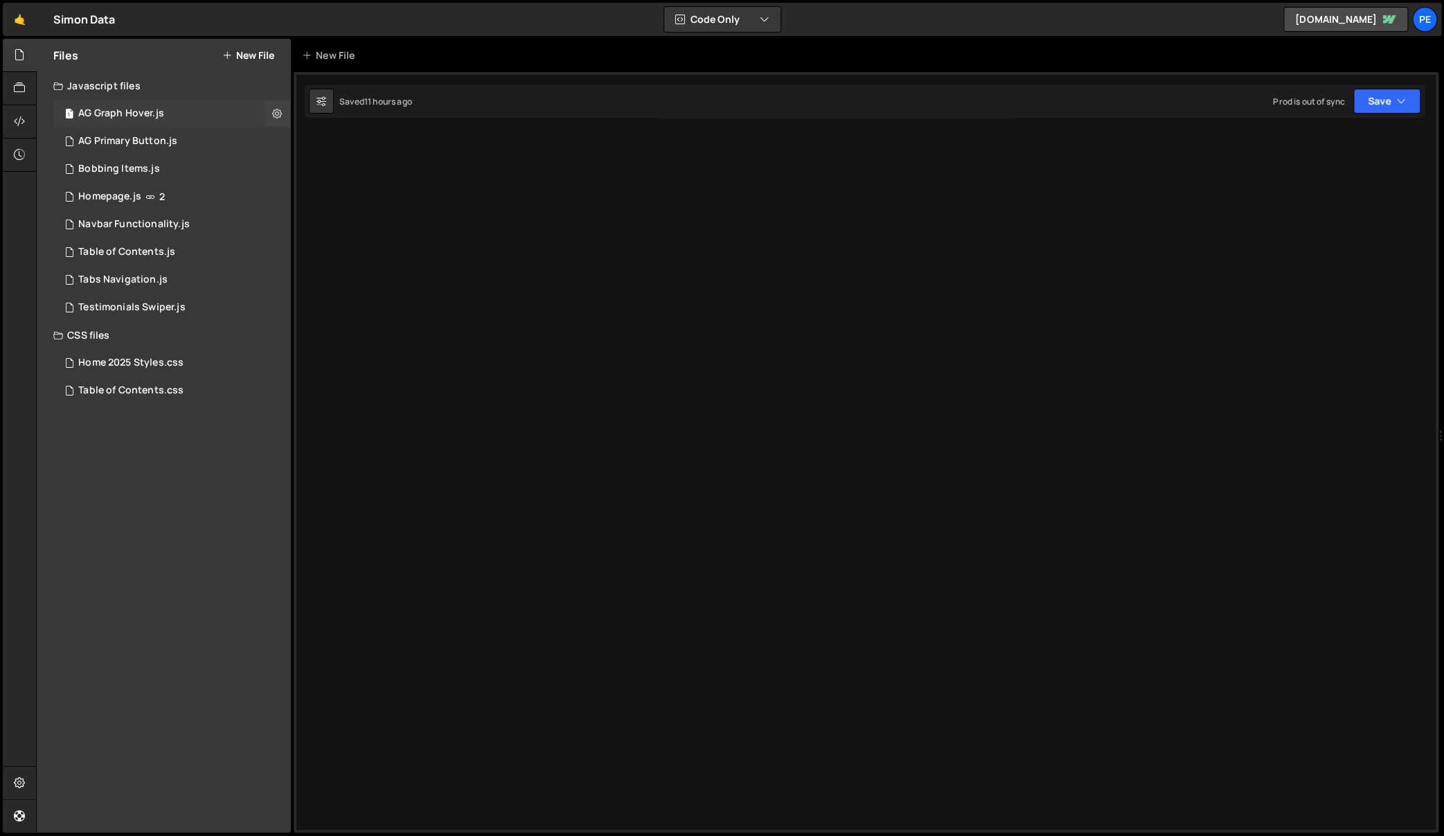
click at [162, 116] on div "1 AG Graph Hover.js 0" at bounding box center [172, 114] width 238 height 28
click at [167, 130] on div "1 AG Primary Button.js 0" at bounding box center [172, 141] width 238 height 28
click at [171, 109] on div "1 AG Graph Hover.js 0" at bounding box center [172, 114] width 238 height 28
click at [373, 165] on div at bounding box center [866, 452] width 1145 height 760
click at [198, 152] on div "1 AG Primary Button.js 0" at bounding box center [172, 141] width 238 height 28
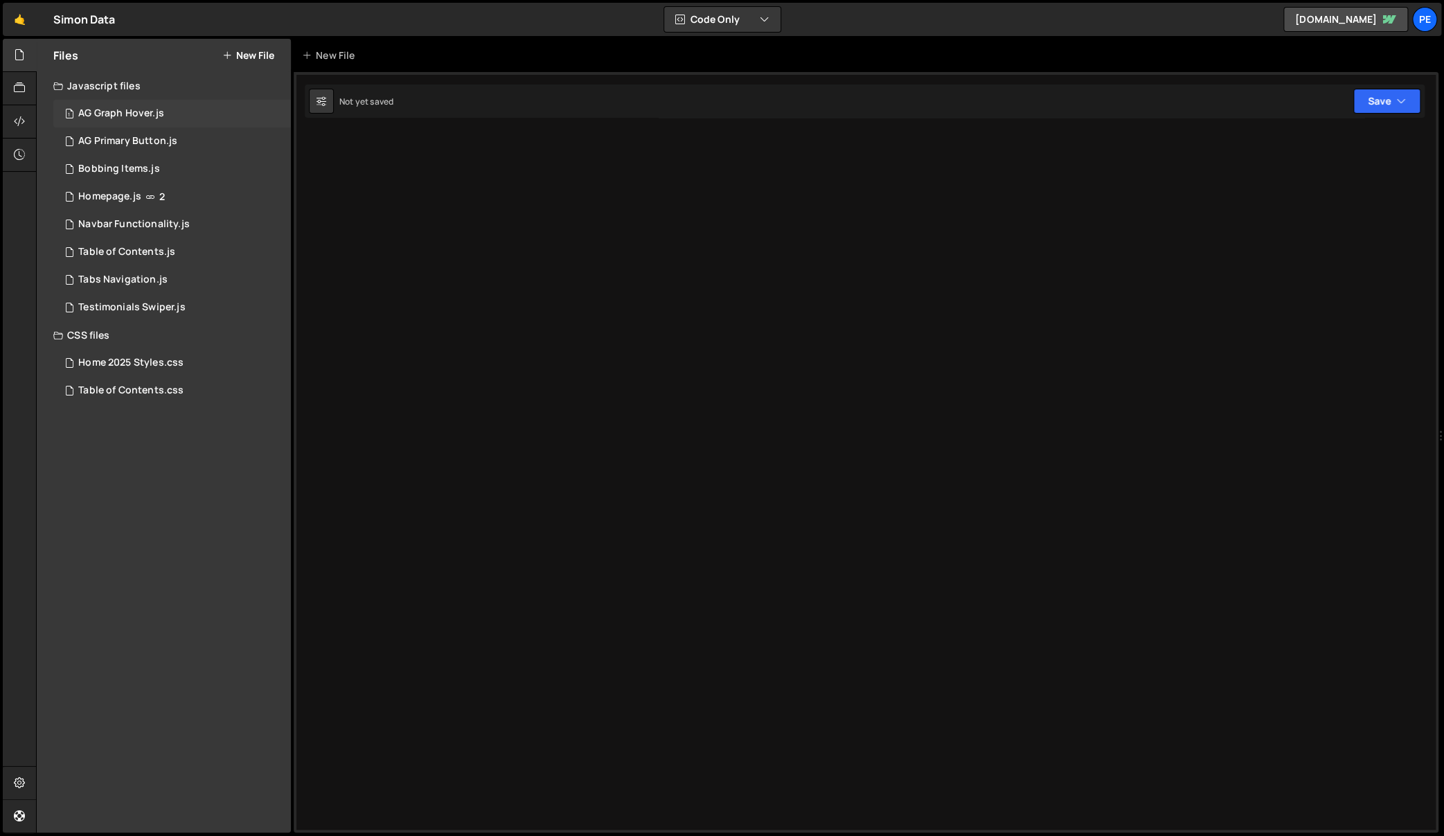
click at [180, 110] on div "1 AG Graph Hover.js 0" at bounding box center [172, 114] width 238 height 28
click at [177, 138] on div "1 AG Primary Button.js 0" at bounding box center [172, 141] width 238 height 28
click at [172, 171] on div "1 Bobbing Items.js 0" at bounding box center [172, 169] width 238 height 28
click at [170, 216] on div "1 Navbar Functionality.js 0" at bounding box center [172, 224] width 238 height 28
click at [1176, 297] on div at bounding box center [866, 452] width 1145 height 760
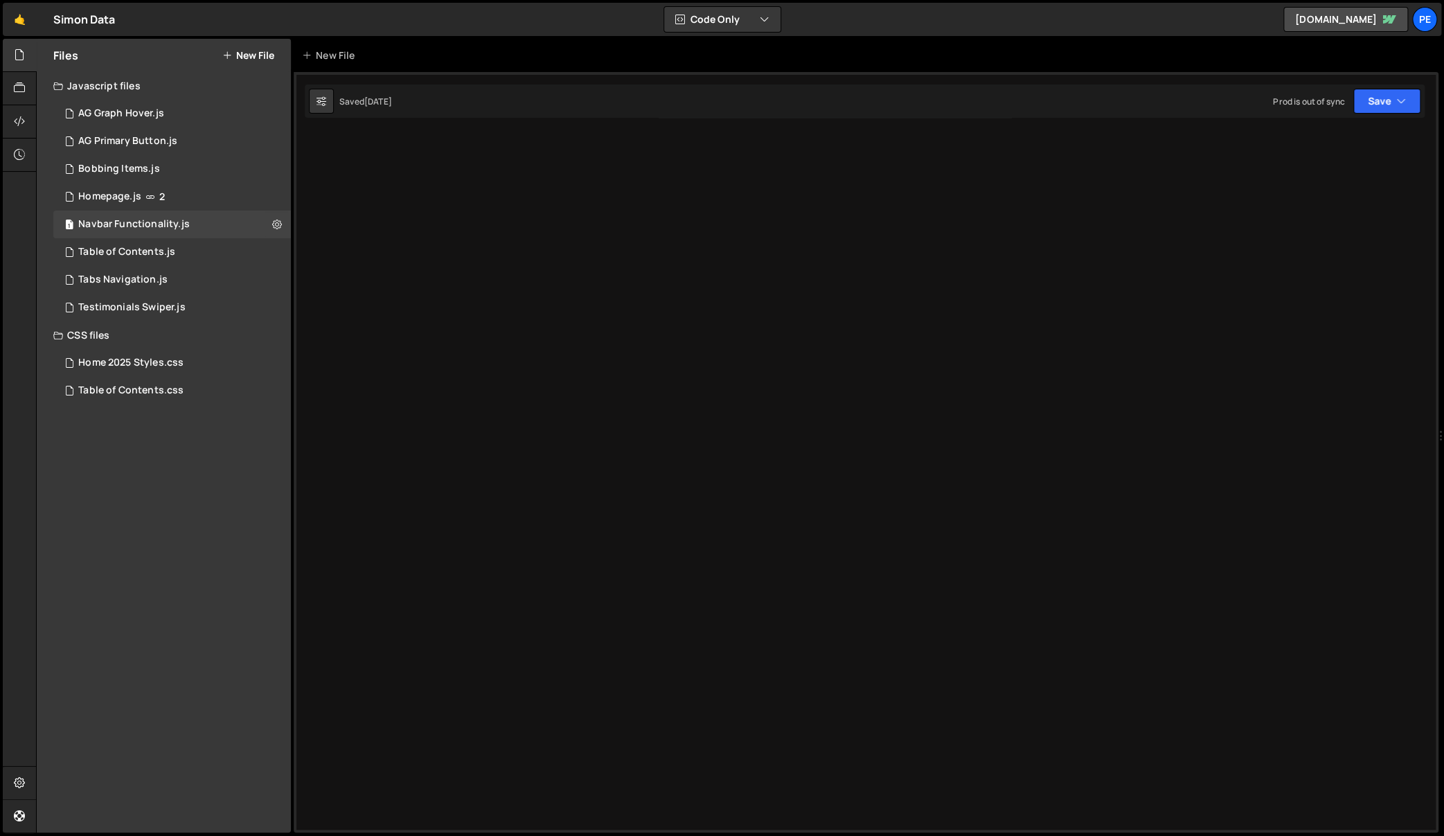
click at [1294, 92] on div "Prod is out of sync Upgrade to Edit Save Save to Staging S Saved 1 day ago Save…" at bounding box center [1346, 101] width 147 height 25
click at [156, 262] on div "1 Table of Contents.js 0" at bounding box center [172, 252] width 238 height 28
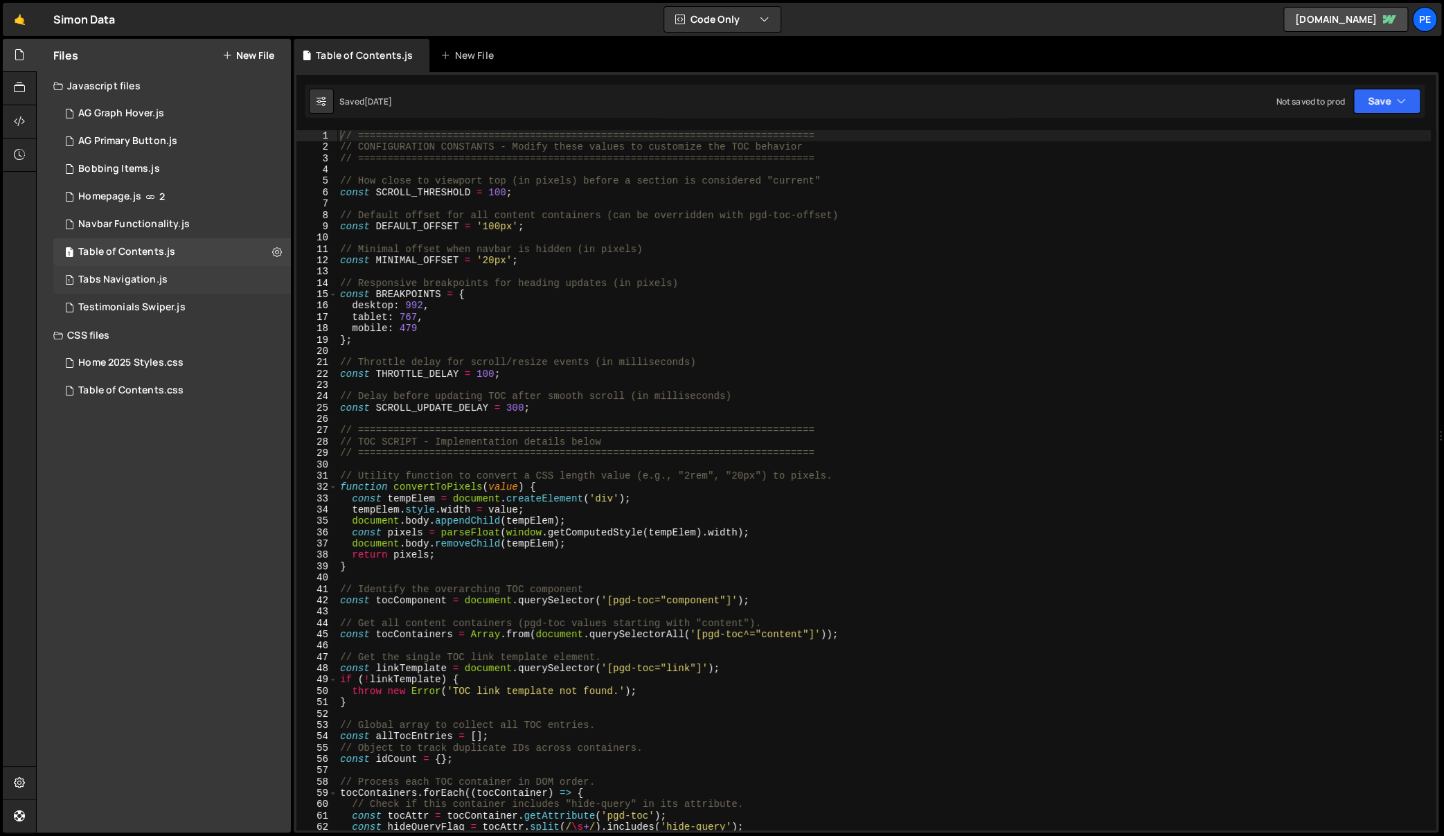
click at [150, 289] on div "1 Tabs Navigation.js 0" at bounding box center [172, 280] width 238 height 28
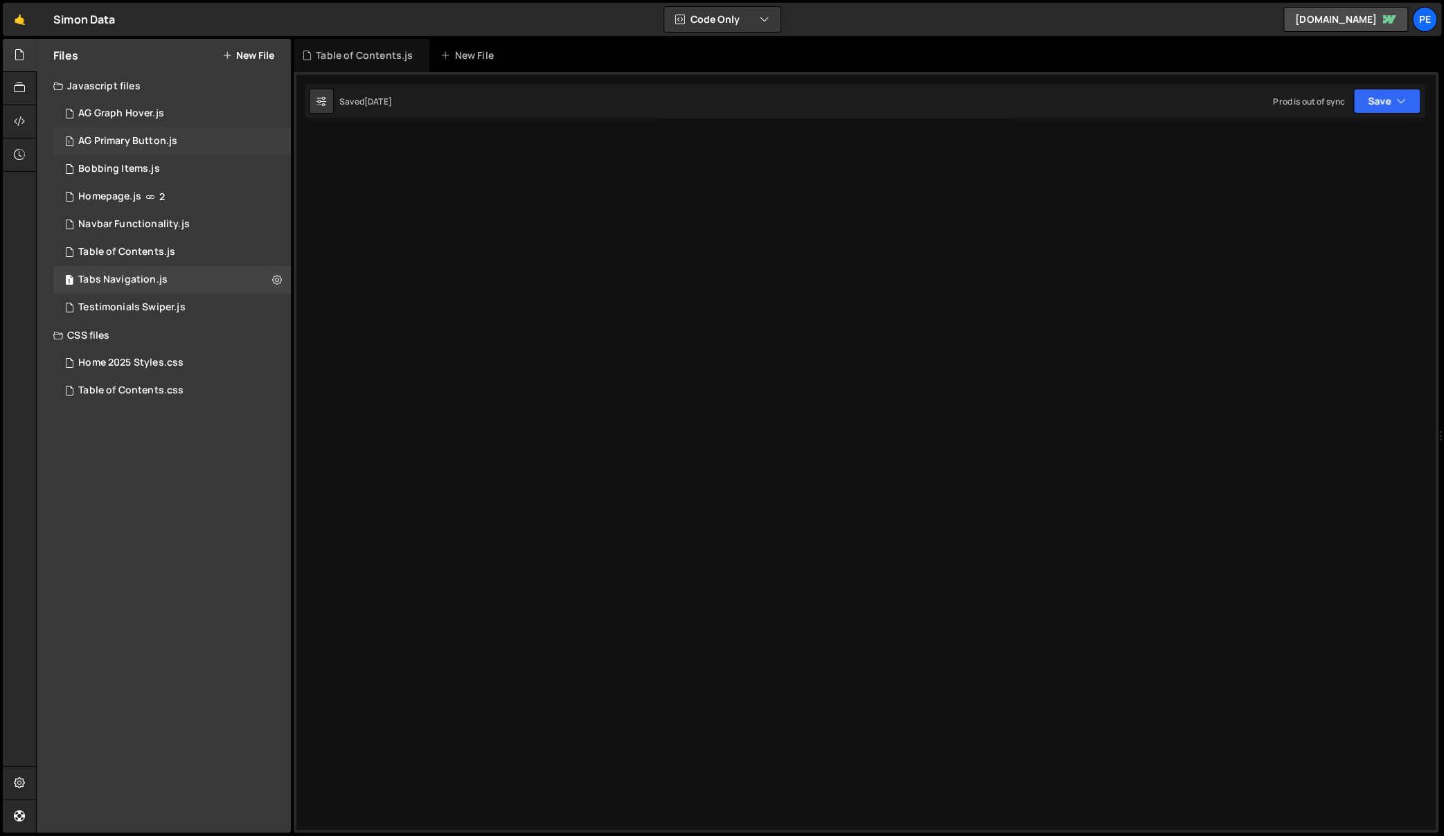
click at [168, 152] on div "1 AG Primary Button.js 0" at bounding box center [172, 141] width 238 height 28
click at [164, 164] on div "1 Bobbing Items.js 0" at bounding box center [172, 169] width 238 height 28
click at [167, 186] on div "2 Homepage.js 2" at bounding box center [172, 197] width 238 height 28
click at [347, 122] on div "1 2 3 4 5 6 7 8 9 10 11 12 13 14 15 16 17 18 19 20 21 22 23 24 25 26 27 28 29 3…" at bounding box center [866, 452] width 1145 height 760
click at [168, 199] on div "2 Homepage.js 2" at bounding box center [172, 197] width 238 height 28
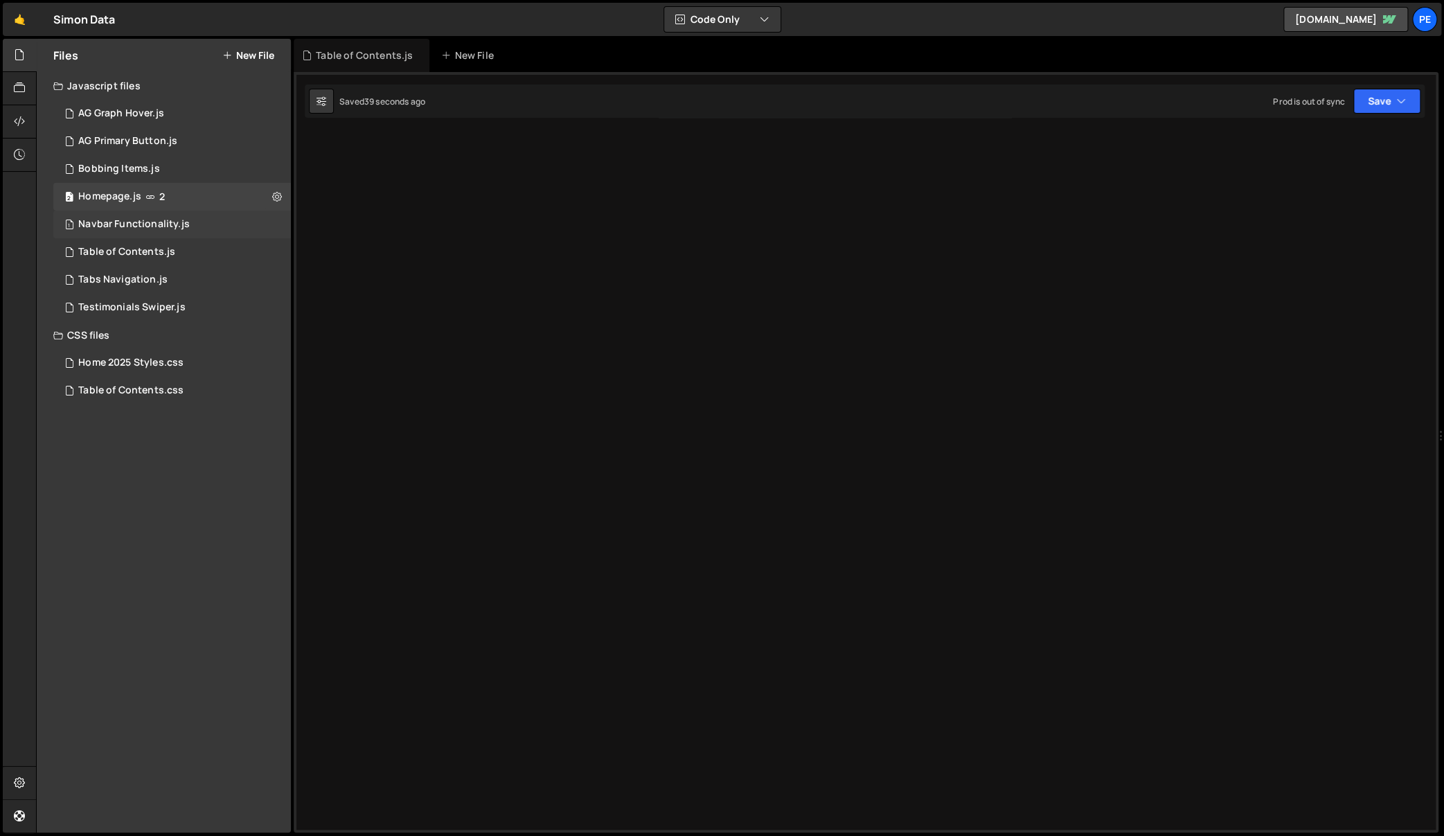
click at [167, 219] on div "Navbar Functionality.js" at bounding box center [133, 224] width 111 height 12
click at [166, 258] on div "Table of Contents.js" at bounding box center [126, 252] width 97 height 12
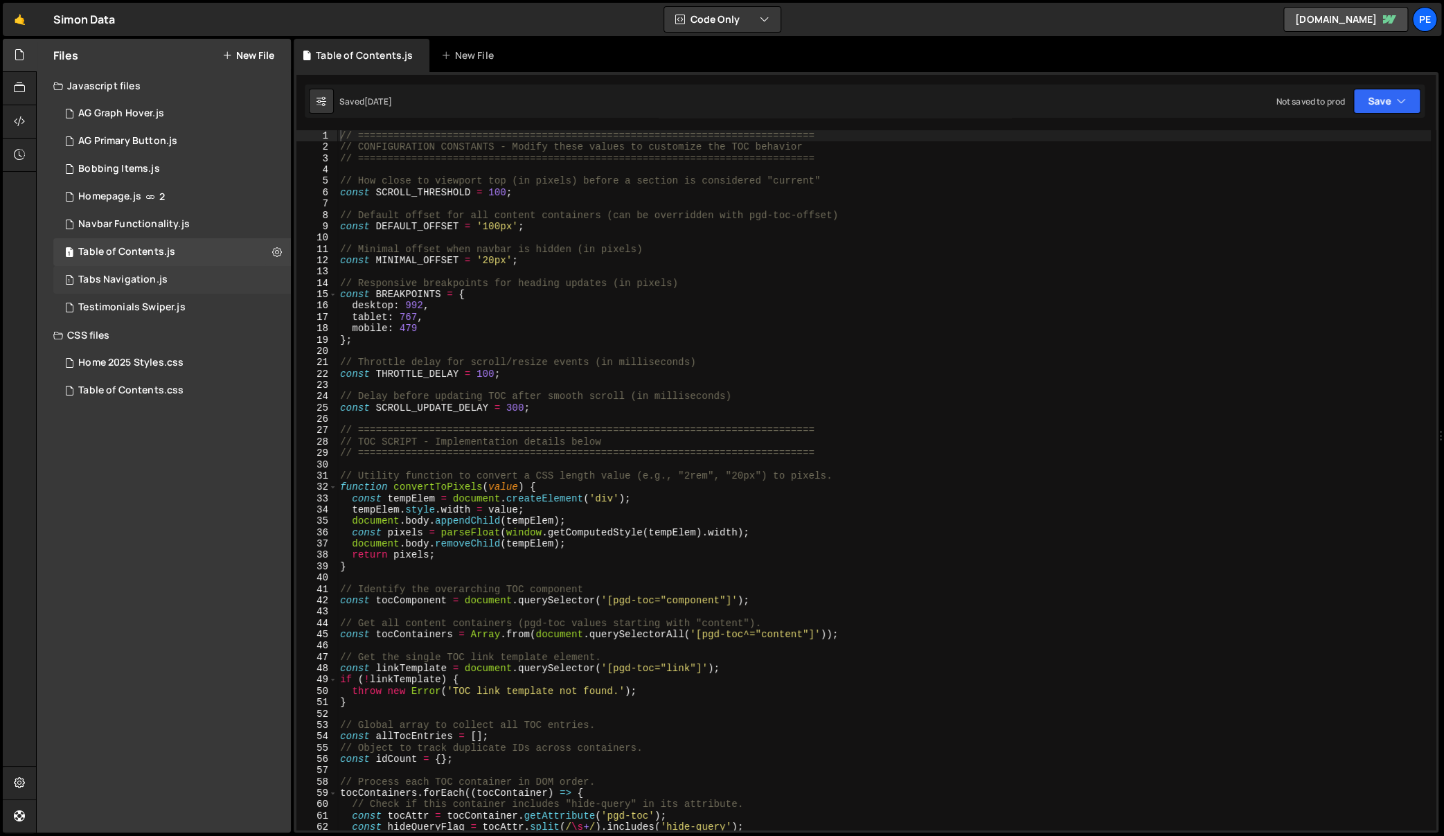
click at [166, 289] on div "1 Tabs Navigation.js 0" at bounding box center [172, 280] width 238 height 28
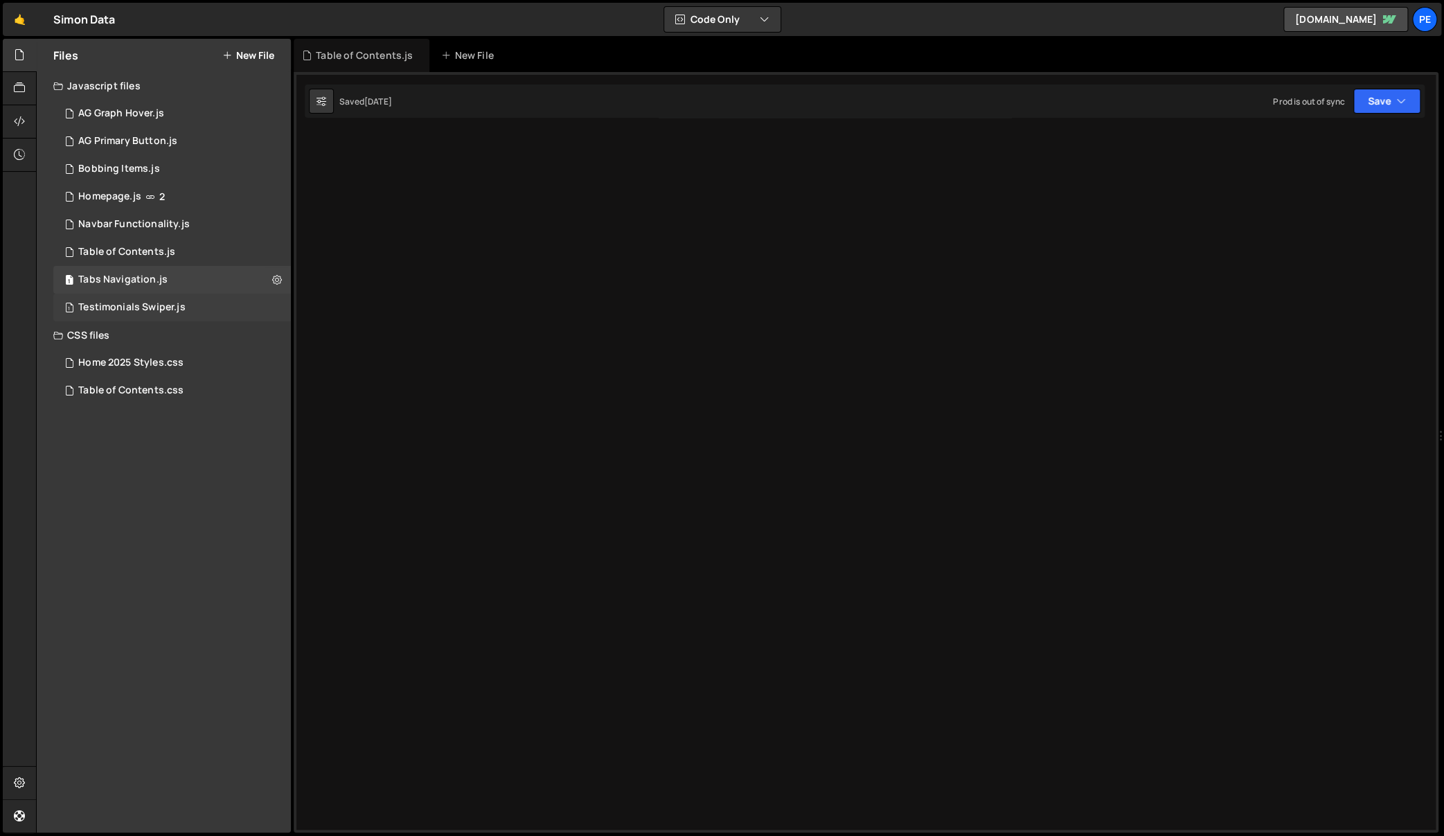
click at [165, 303] on div "Testimonials Swiper.js" at bounding box center [131, 307] width 107 height 12
click at [159, 102] on div "1 AG Graph Hover.js 0" at bounding box center [172, 114] width 238 height 28
click at [75, 19] on div "Simon Data ⚠️ Code is being edited in another browser" at bounding box center [84, 19] width 62 height 17
click at [13, 27] on link "🤙" at bounding box center [20, 19] width 34 height 33
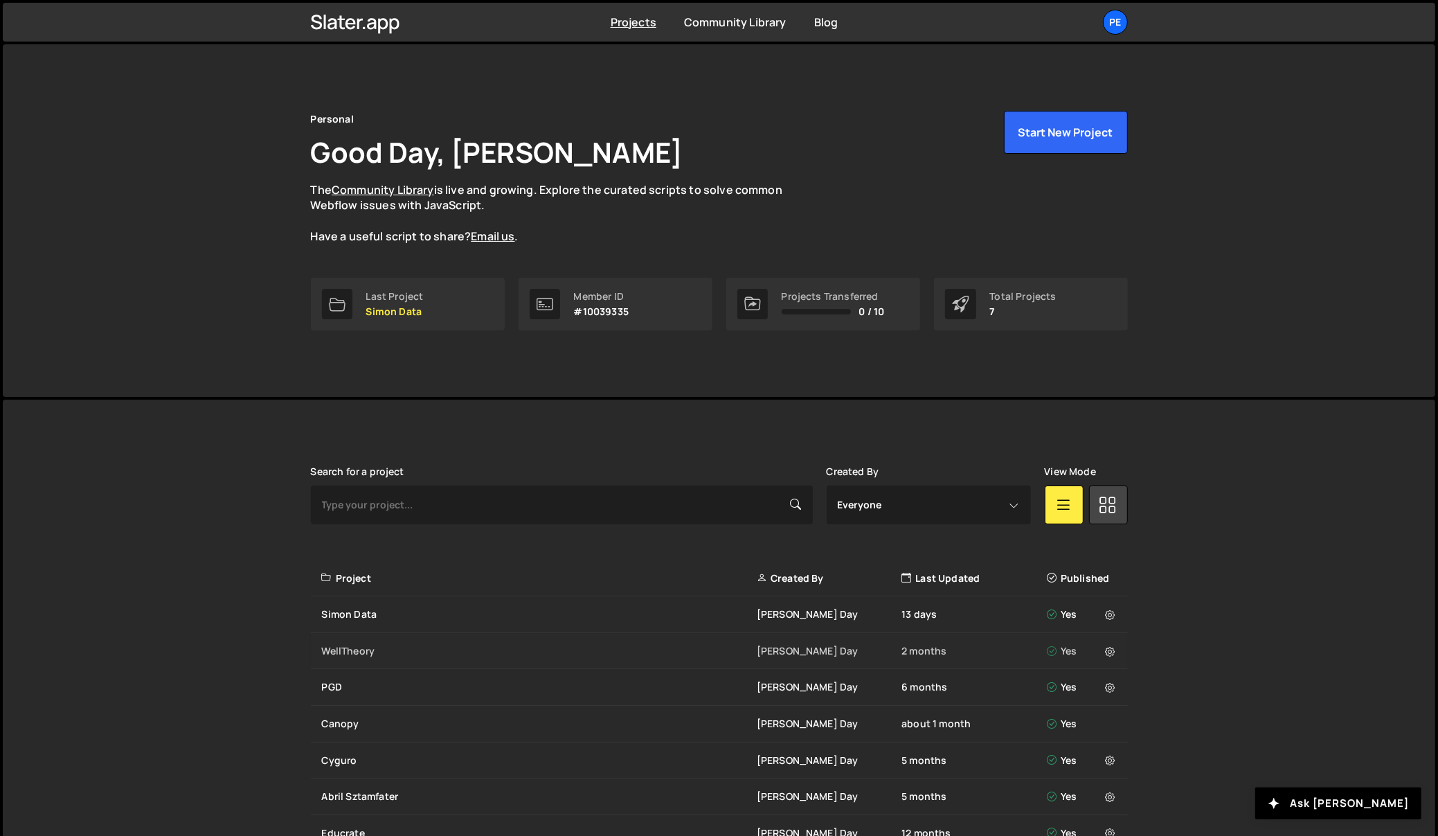
scroll to position [83, 0]
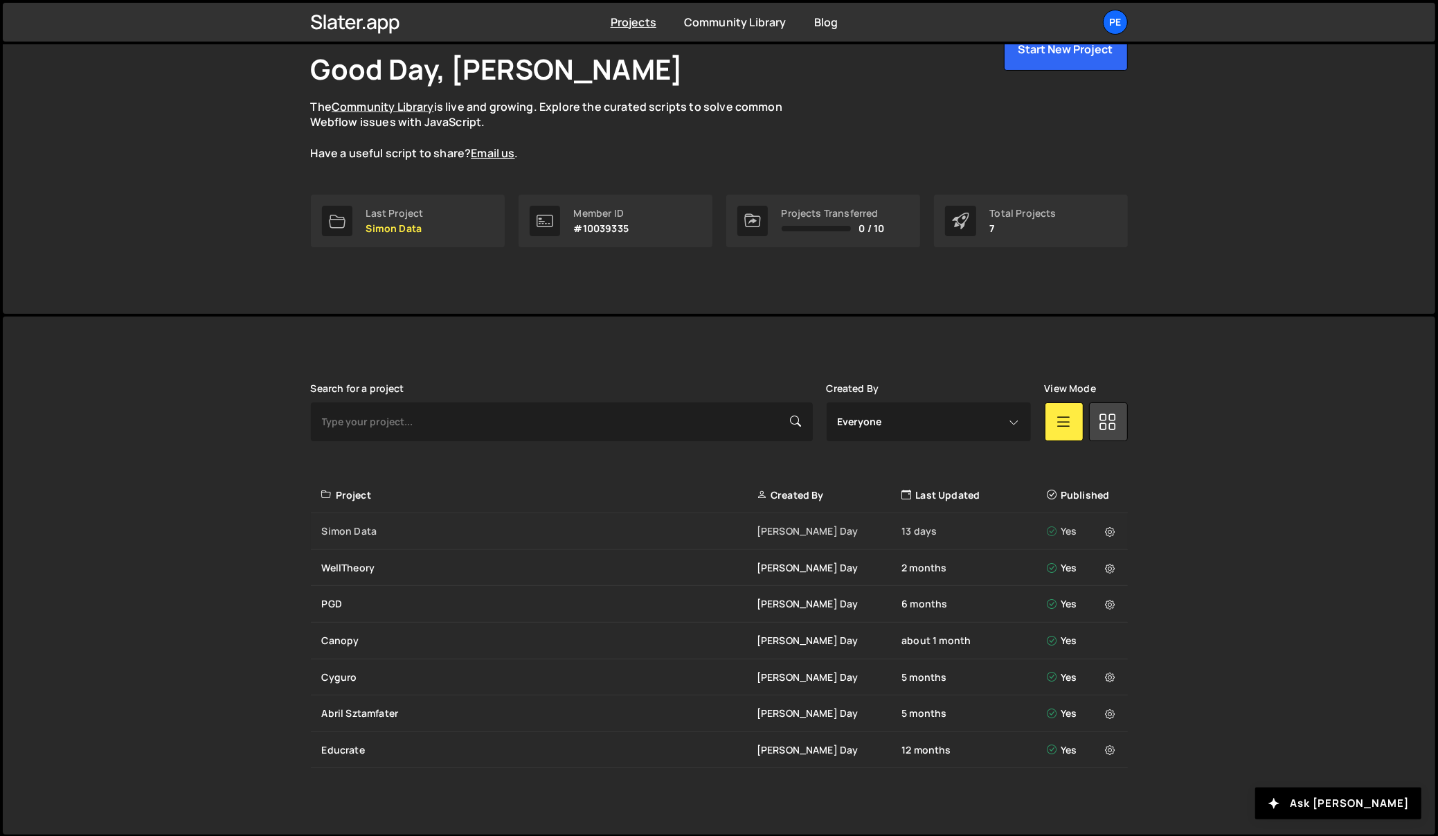
click at [368, 519] on div "Simon Data Pablo Gonzalez Day 13 days Yes" at bounding box center [719, 531] width 817 height 37
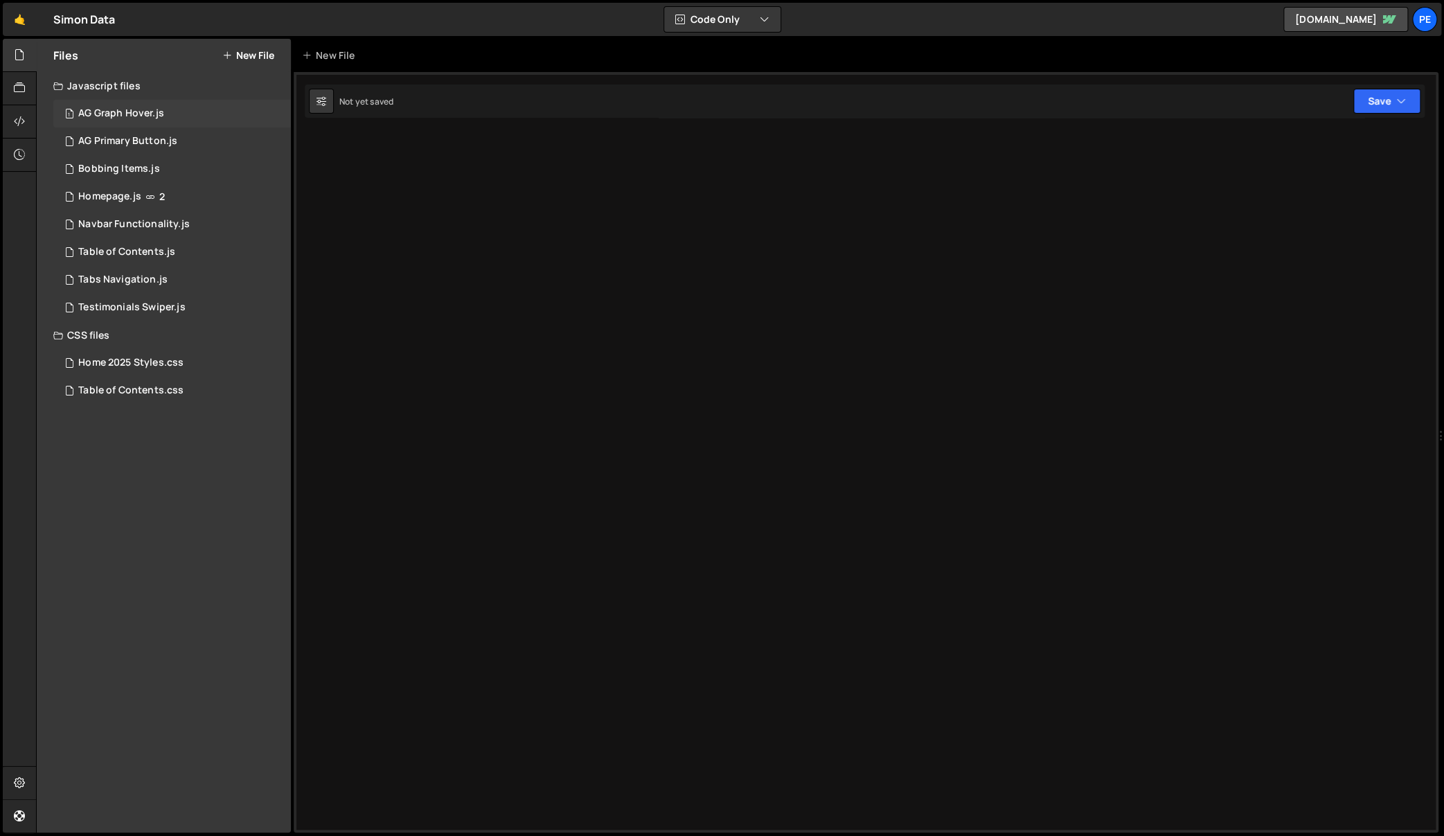
click at [139, 108] on div "AG Graph Hover.js" at bounding box center [121, 113] width 86 height 12
click at [138, 141] on div "AG Primary Button.js" at bounding box center [127, 141] width 99 height 12
click at [138, 188] on div "2 Homepage.js 2" at bounding box center [172, 197] width 238 height 28
click at [136, 225] on div "Navbar Functionality.js" at bounding box center [133, 224] width 111 height 12
click at [153, 188] on div "2 Homepage.js 2" at bounding box center [172, 197] width 238 height 28
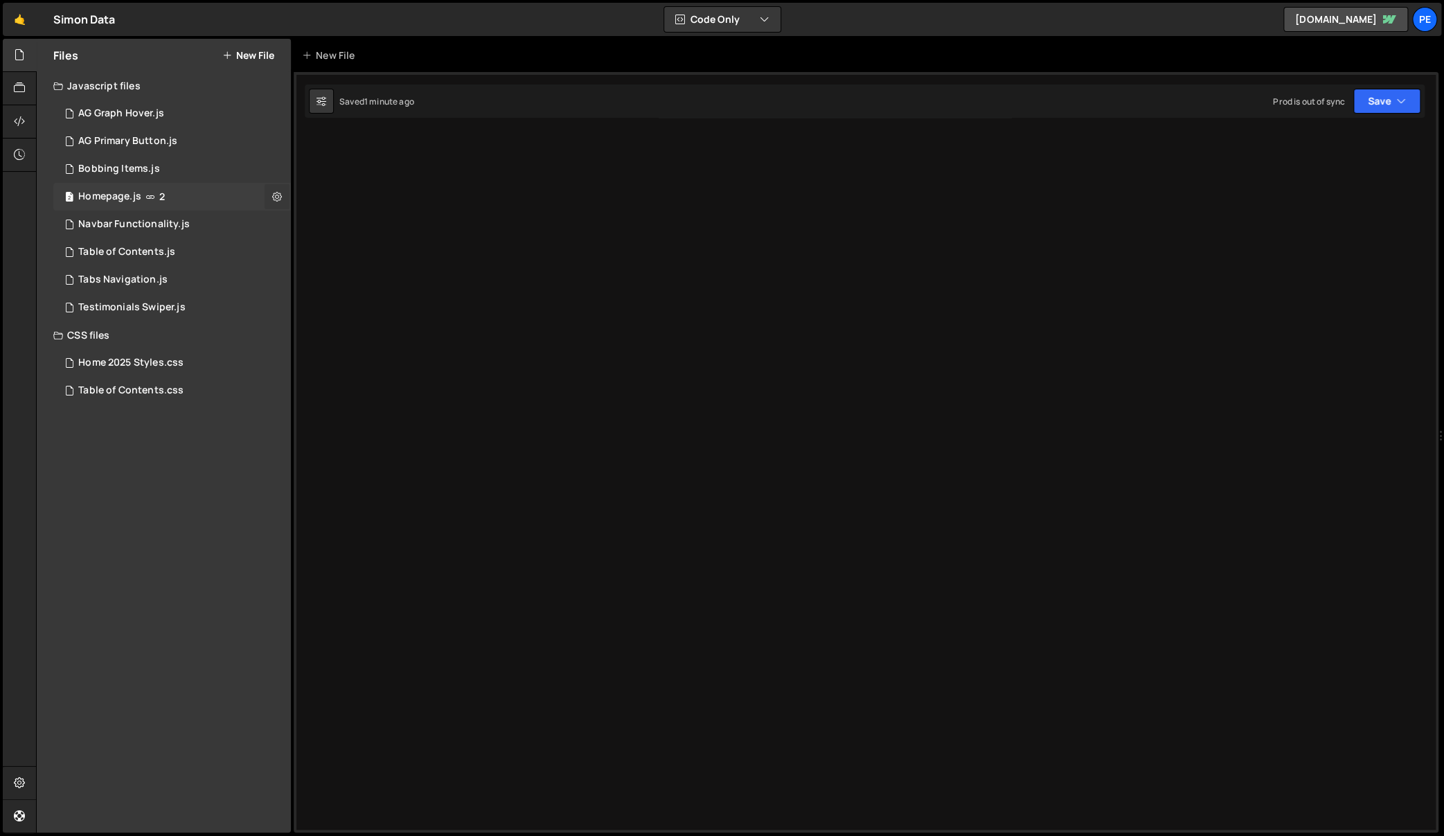
click at [271, 195] on button at bounding box center [277, 196] width 25 height 25
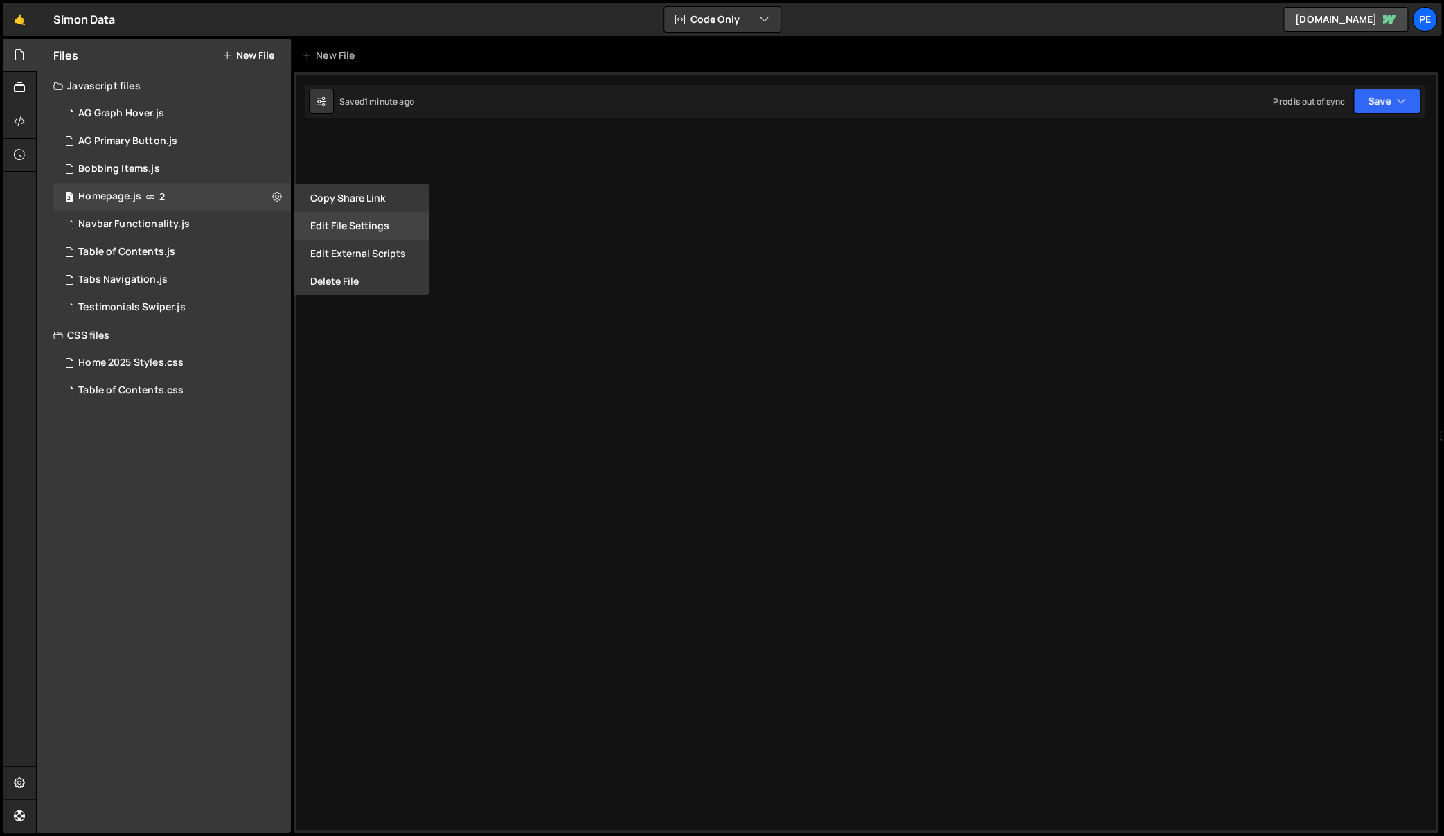
click at [342, 215] on button "Edit File Settings" at bounding box center [362, 226] width 136 height 28
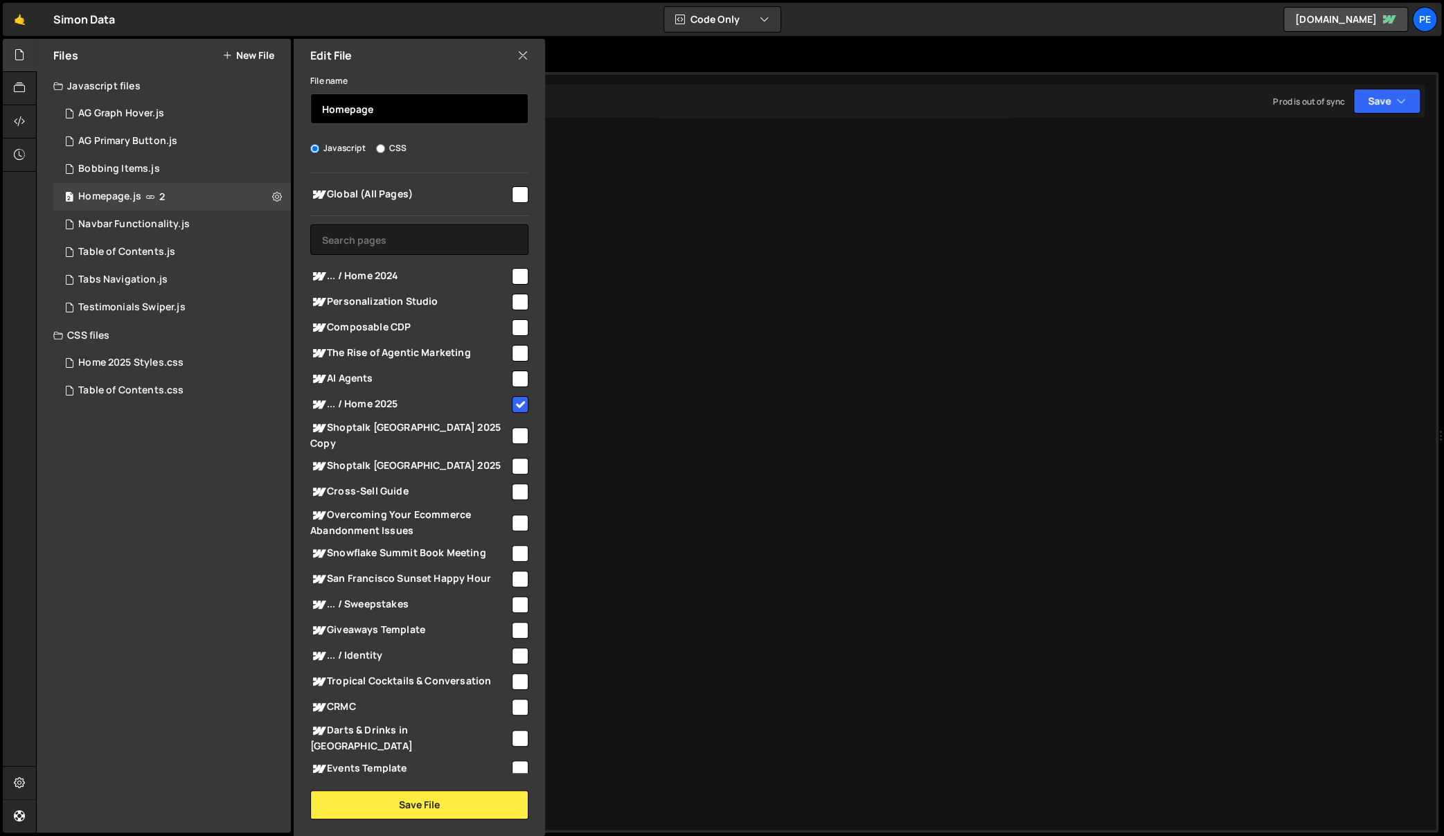
click at [404, 102] on input "Homepage" at bounding box center [419, 108] width 218 height 30
click at [367, 110] on input "Homepage Globe" at bounding box center [419, 108] width 218 height 30
paste input ">"
type input "Home > Globe"
click at [435, 808] on button "Save File" at bounding box center [419, 804] width 218 height 29
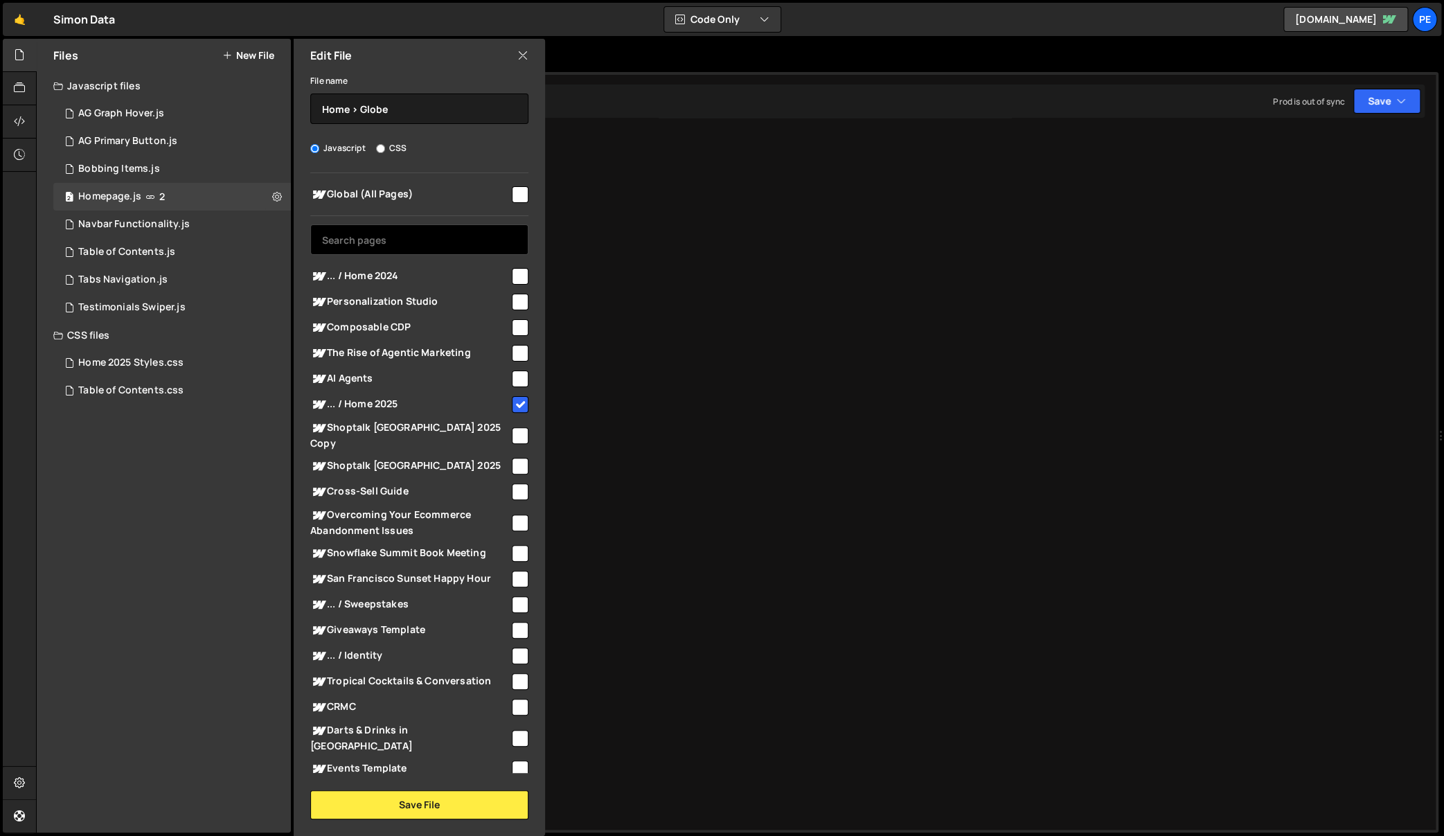
click at [404, 233] on input "text" at bounding box center [419, 239] width 218 height 30
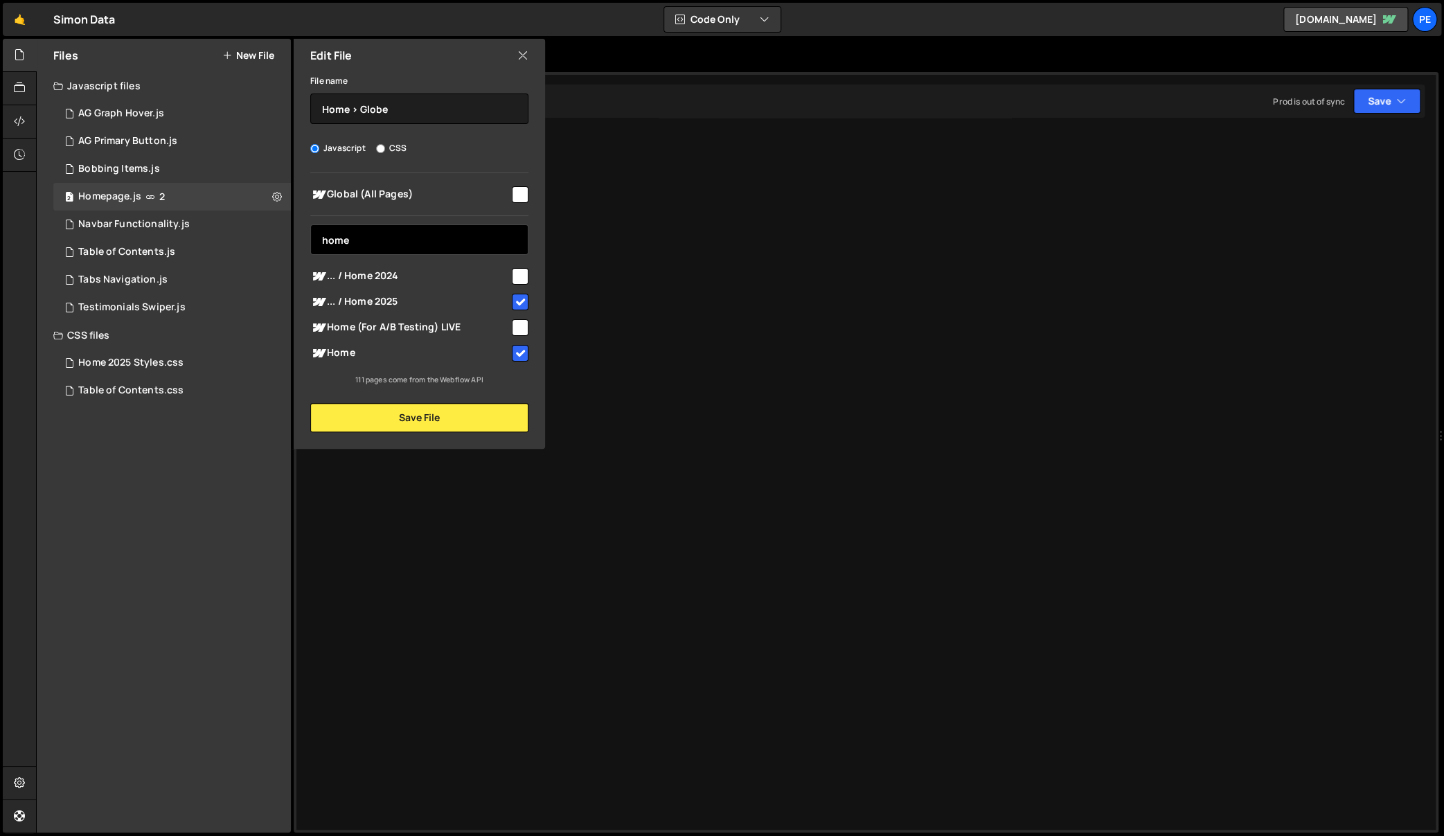
type input "home"
click at [518, 54] on icon at bounding box center [522, 55] width 11 height 15
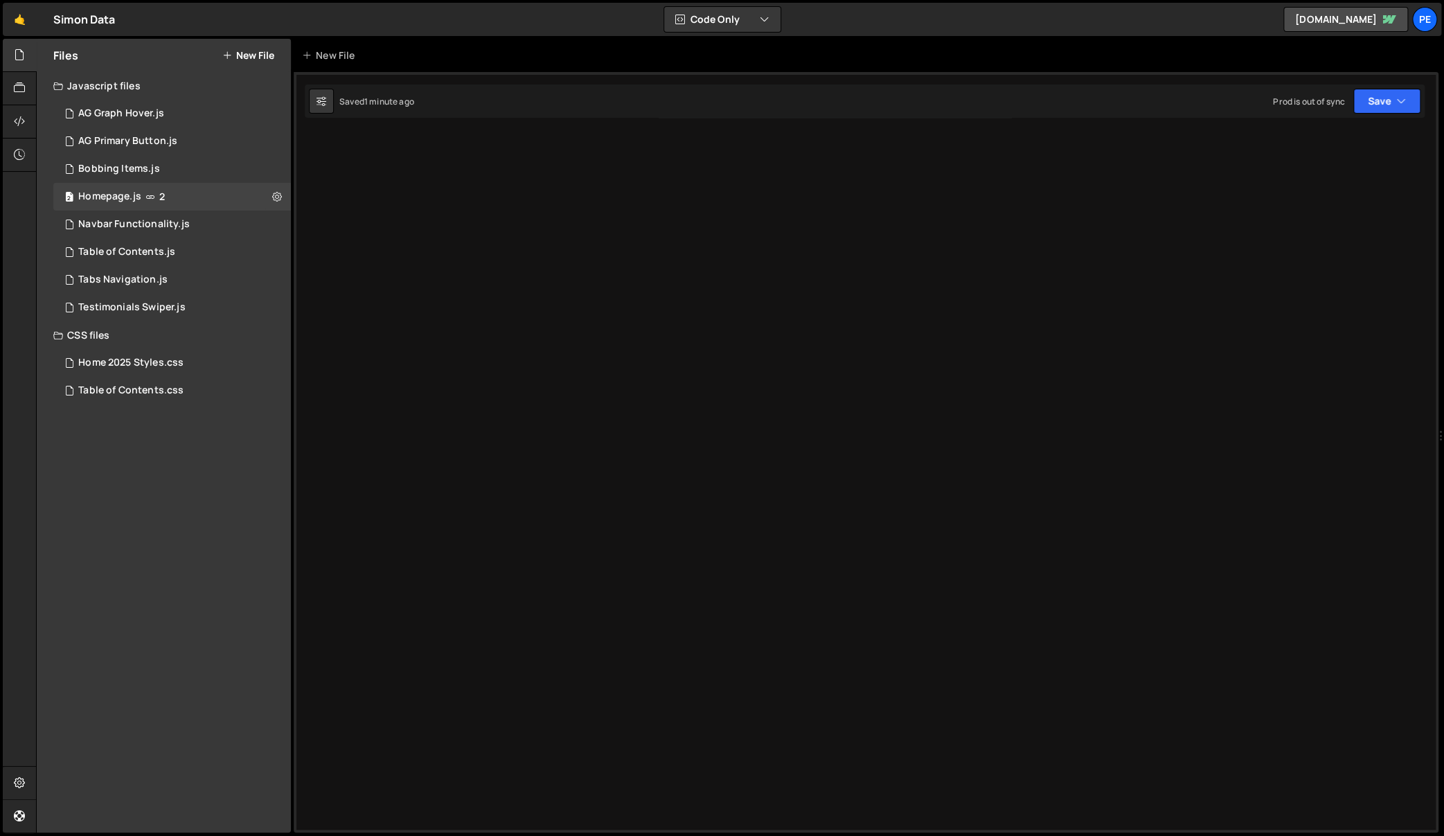
click at [443, 270] on div at bounding box center [866, 452] width 1145 height 760
